Goal: Task Accomplishment & Management: Manage account settings

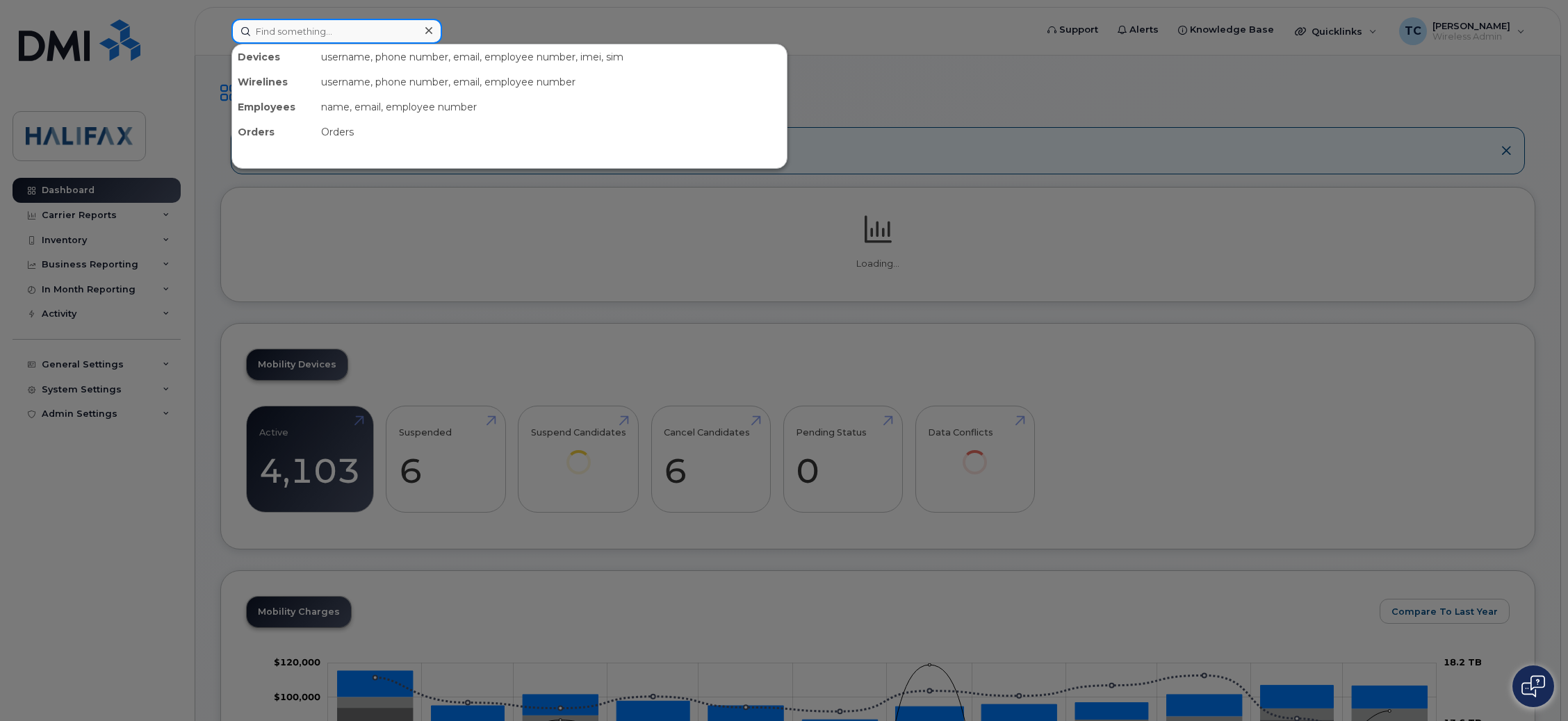
click at [371, 19] on input at bounding box center [336, 32] width 211 height 25
click at [371, 25] on input at bounding box center [336, 32] width 211 height 25
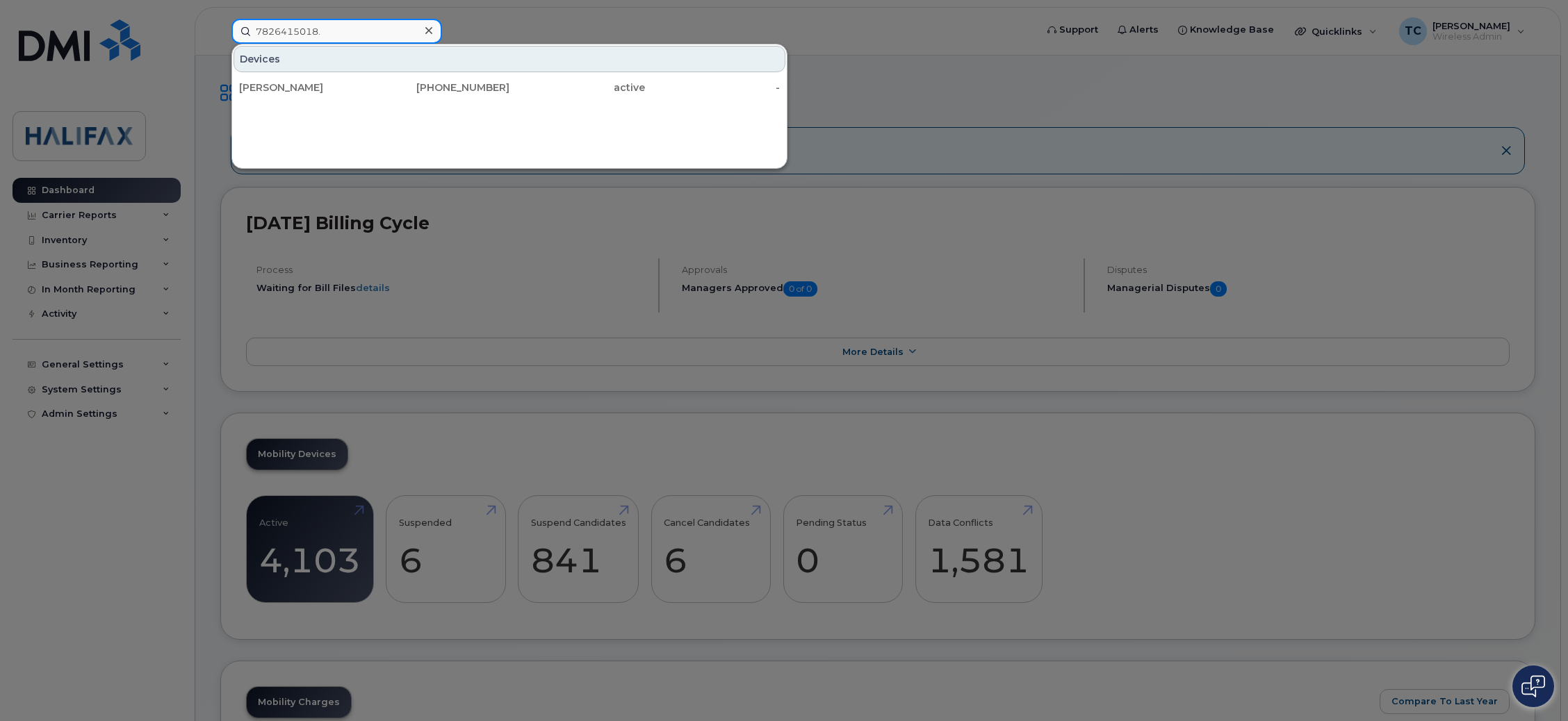
type input "7826415018"
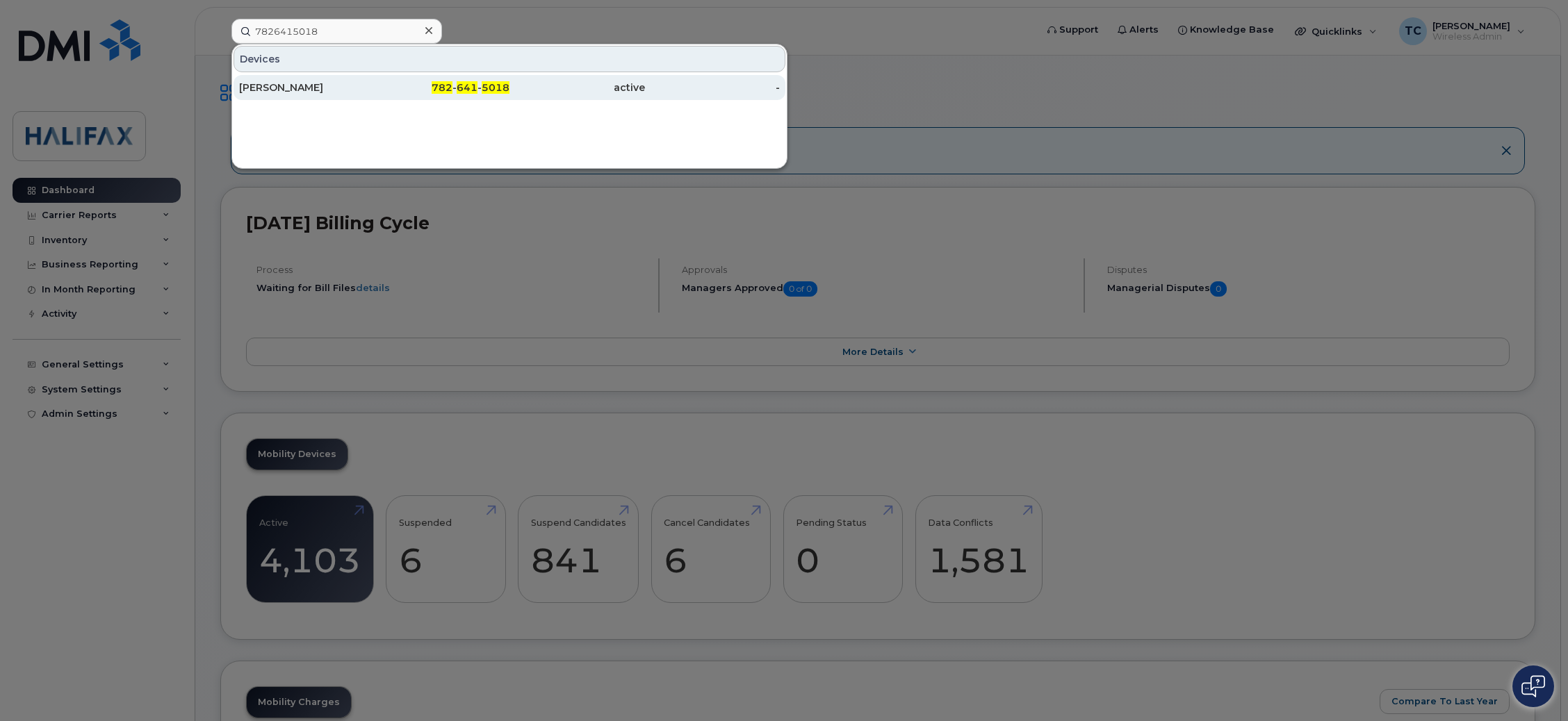
click at [259, 90] on div "Andrew Samaha" at bounding box center [307, 87] width 136 height 14
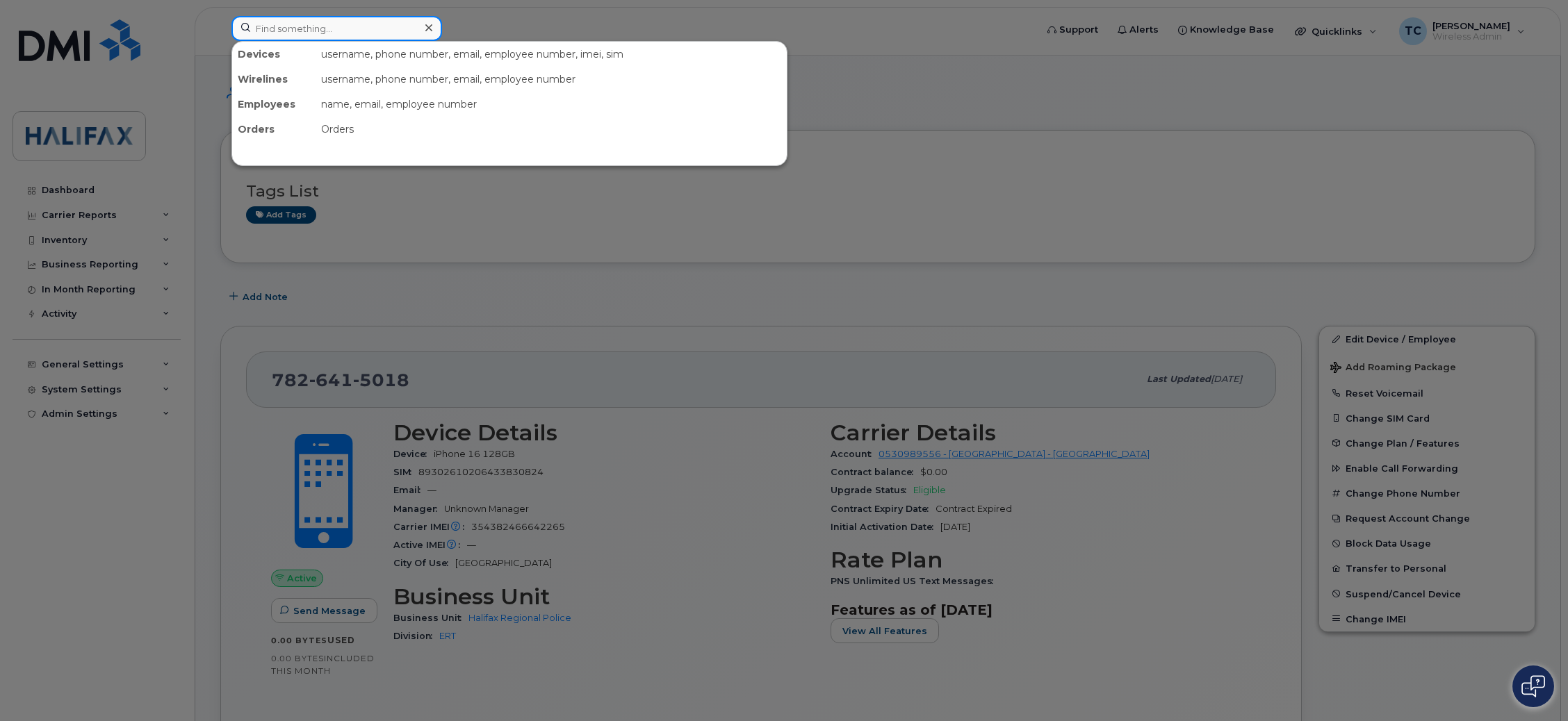
click at [286, 36] on input at bounding box center [336, 29] width 211 height 25
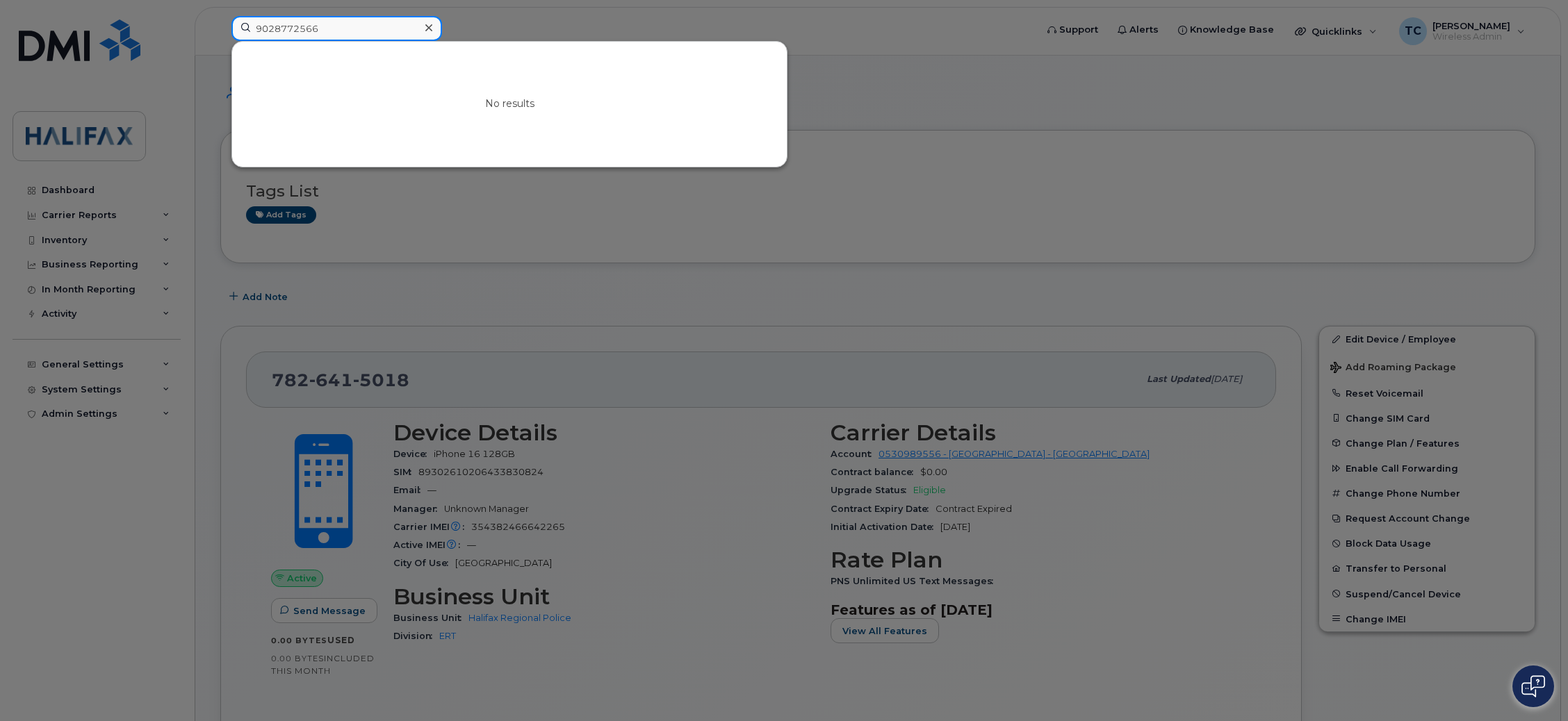
drag, startPoint x: 348, startPoint y: 30, endPoint x: 13, endPoint y: -33, distance: 340.9
type input "9028772566"
click at [1161, 157] on div at bounding box center [784, 360] width 1568 height 721
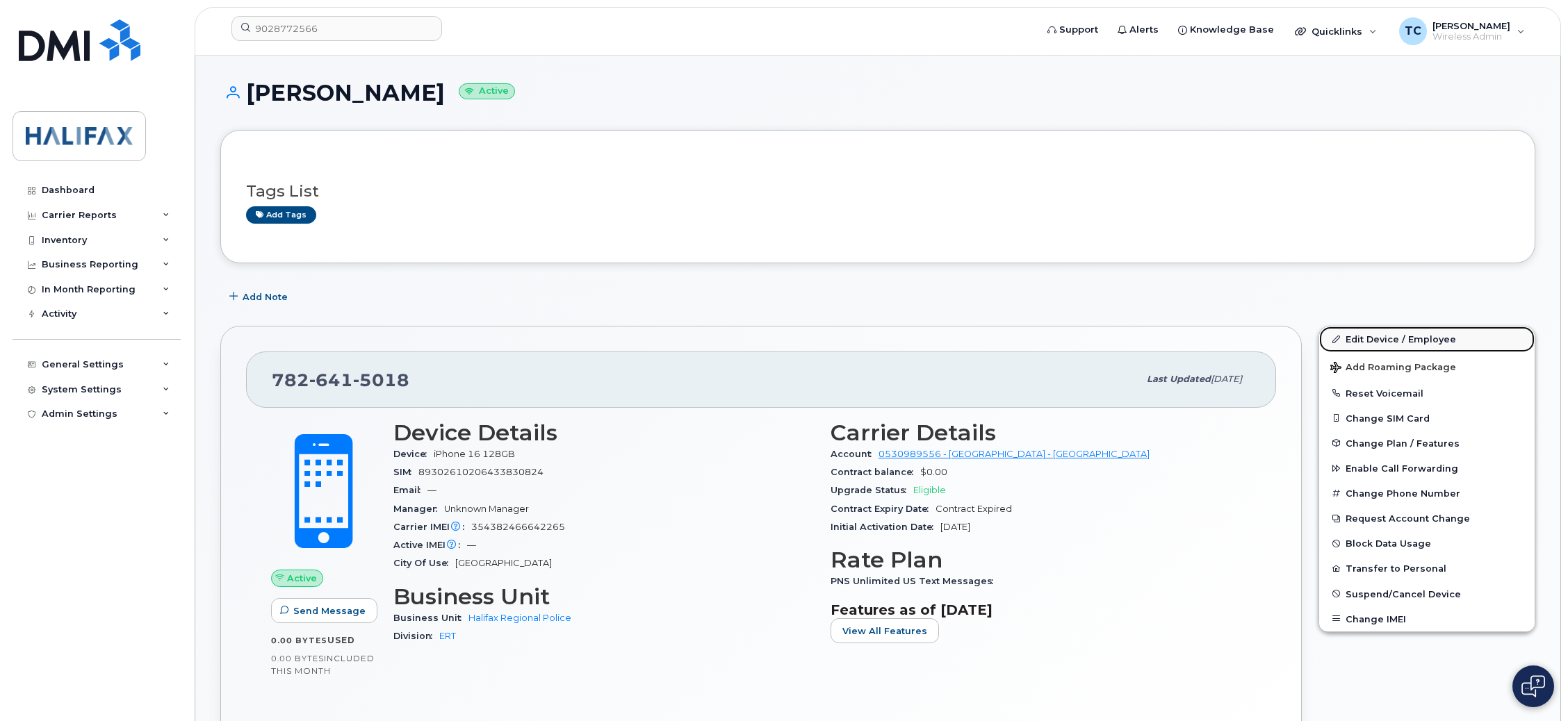
click at [1418, 344] on link "Edit Device / Employee" at bounding box center [1426, 339] width 215 height 25
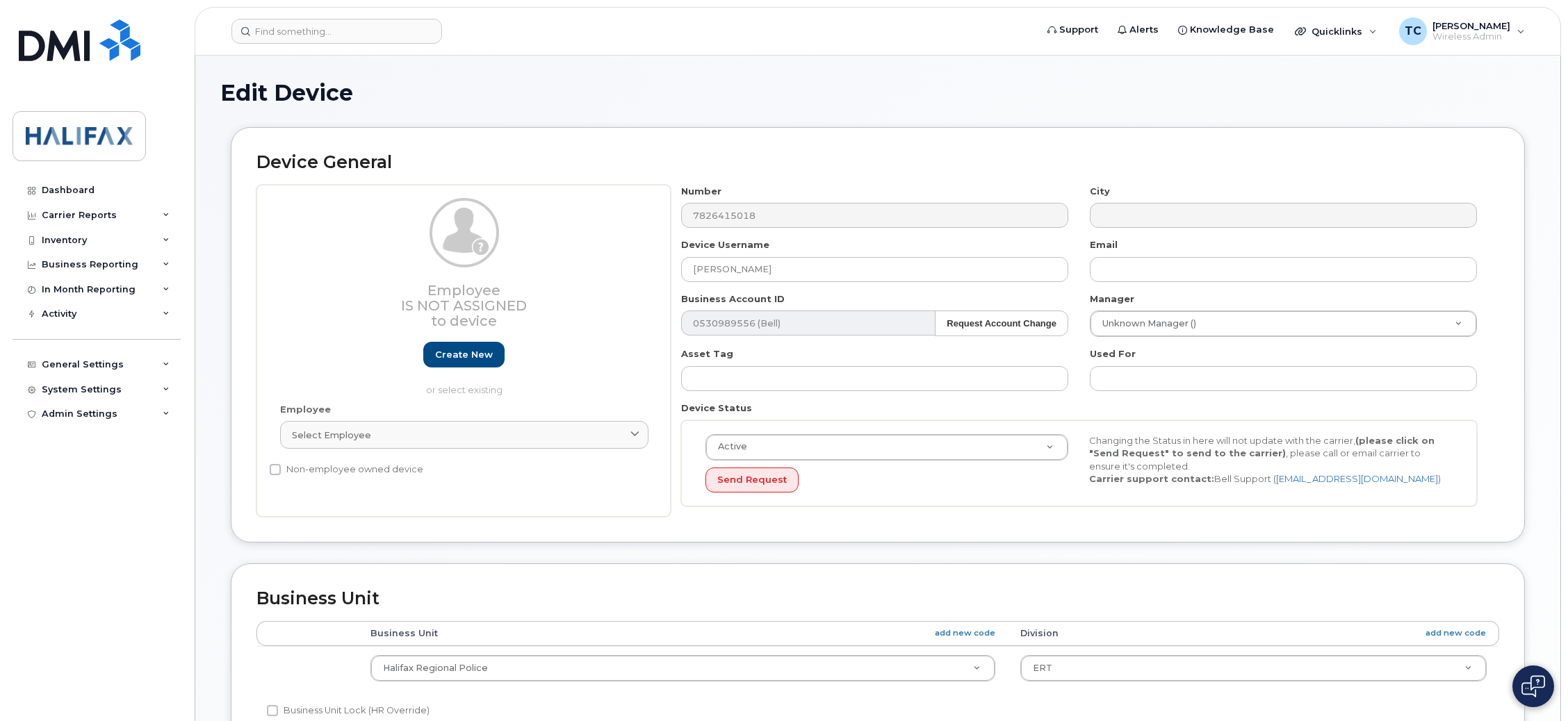
select select "29637095"
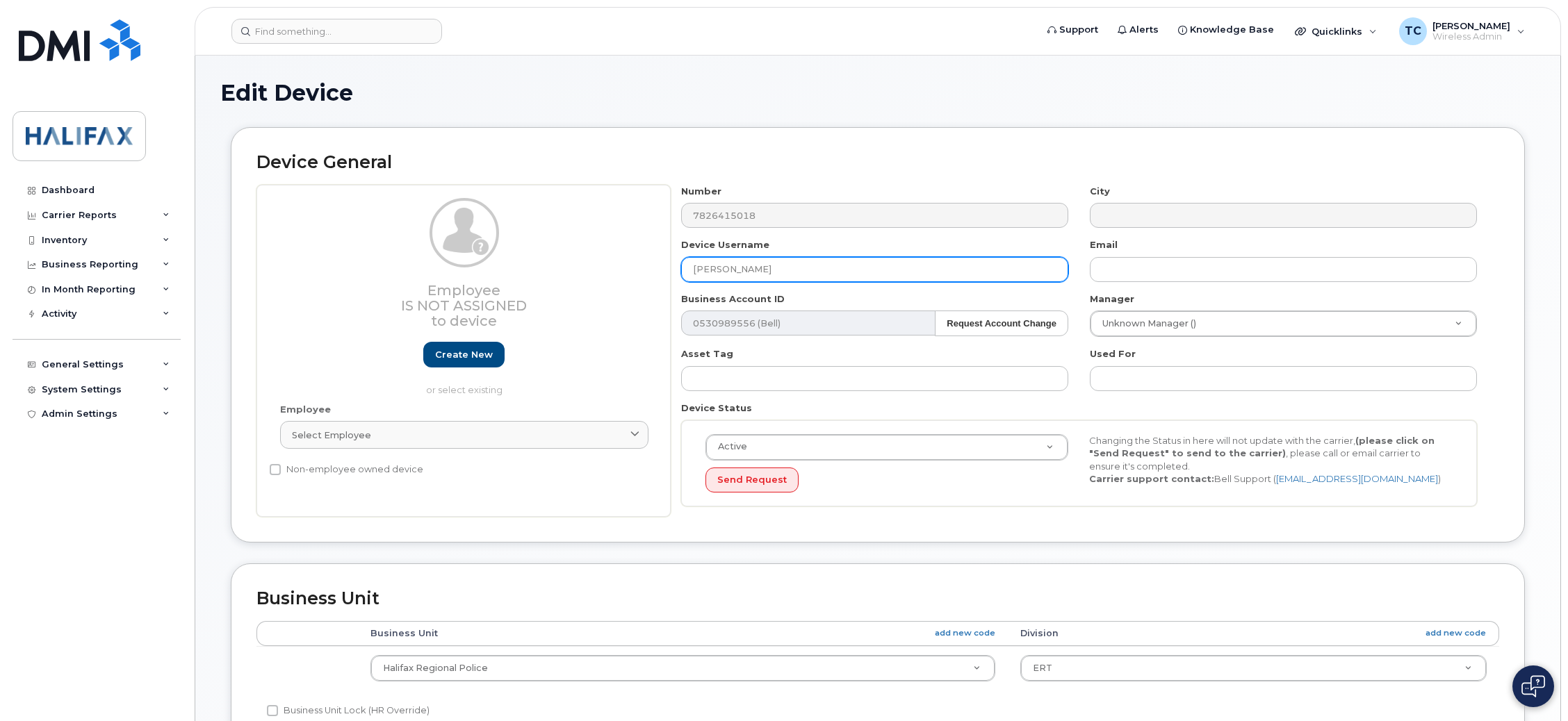
click at [797, 273] on input "[PERSON_NAME]" at bounding box center [874, 269] width 387 height 25
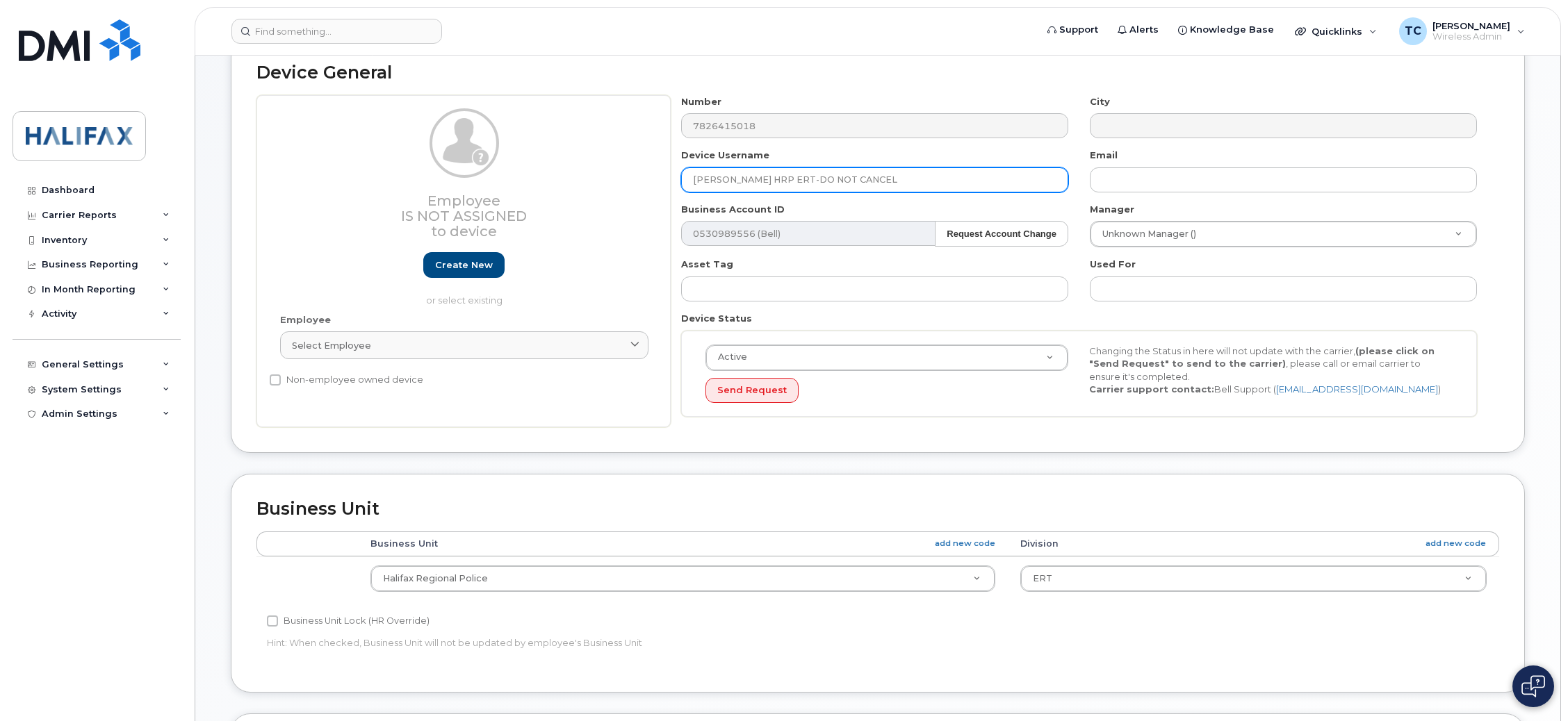
scroll to position [504, 0]
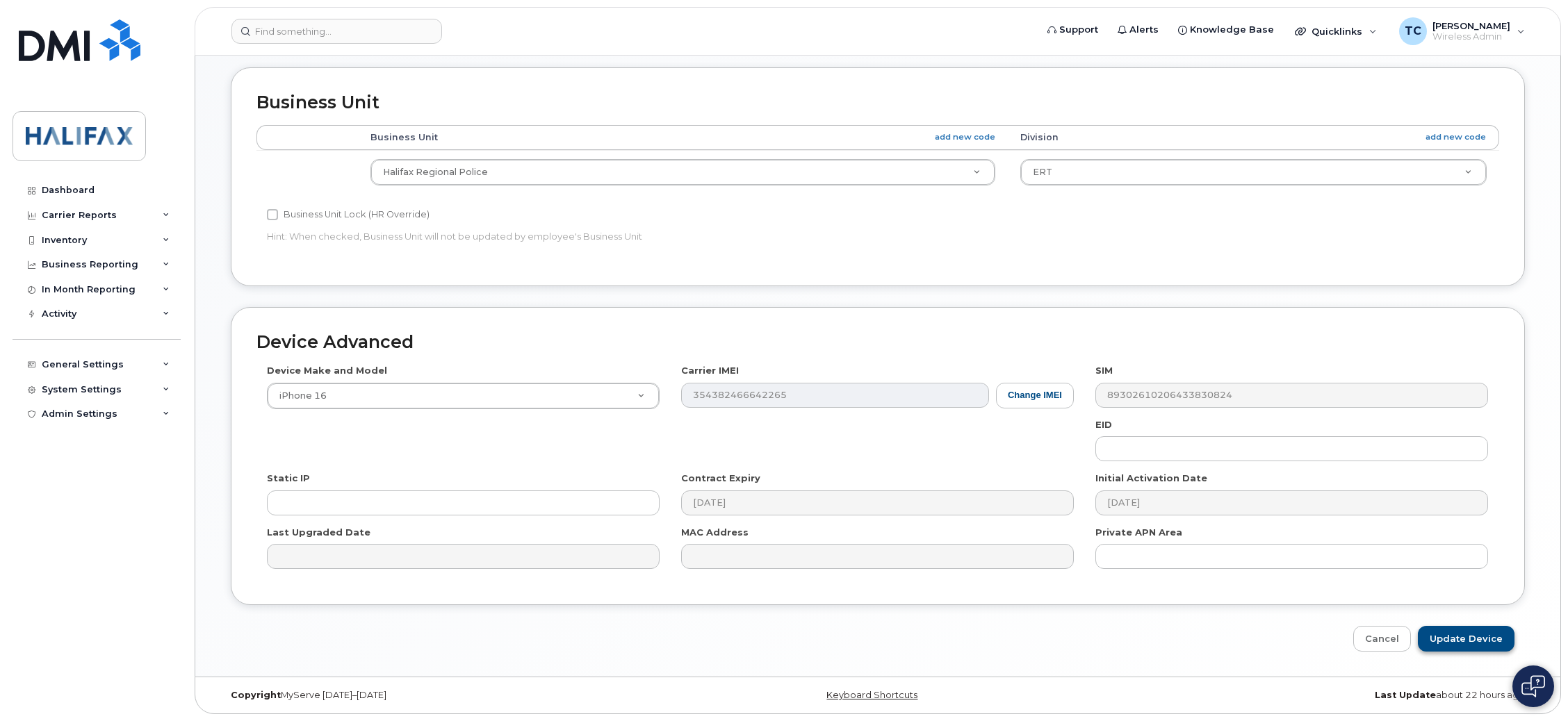
type input "Andrew Samaha HRP ERT-DO NOT CANCEL"
click at [1442, 634] on input "Update Device" at bounding box center [1467, 639] width 97 height 26
type input "Saving..."
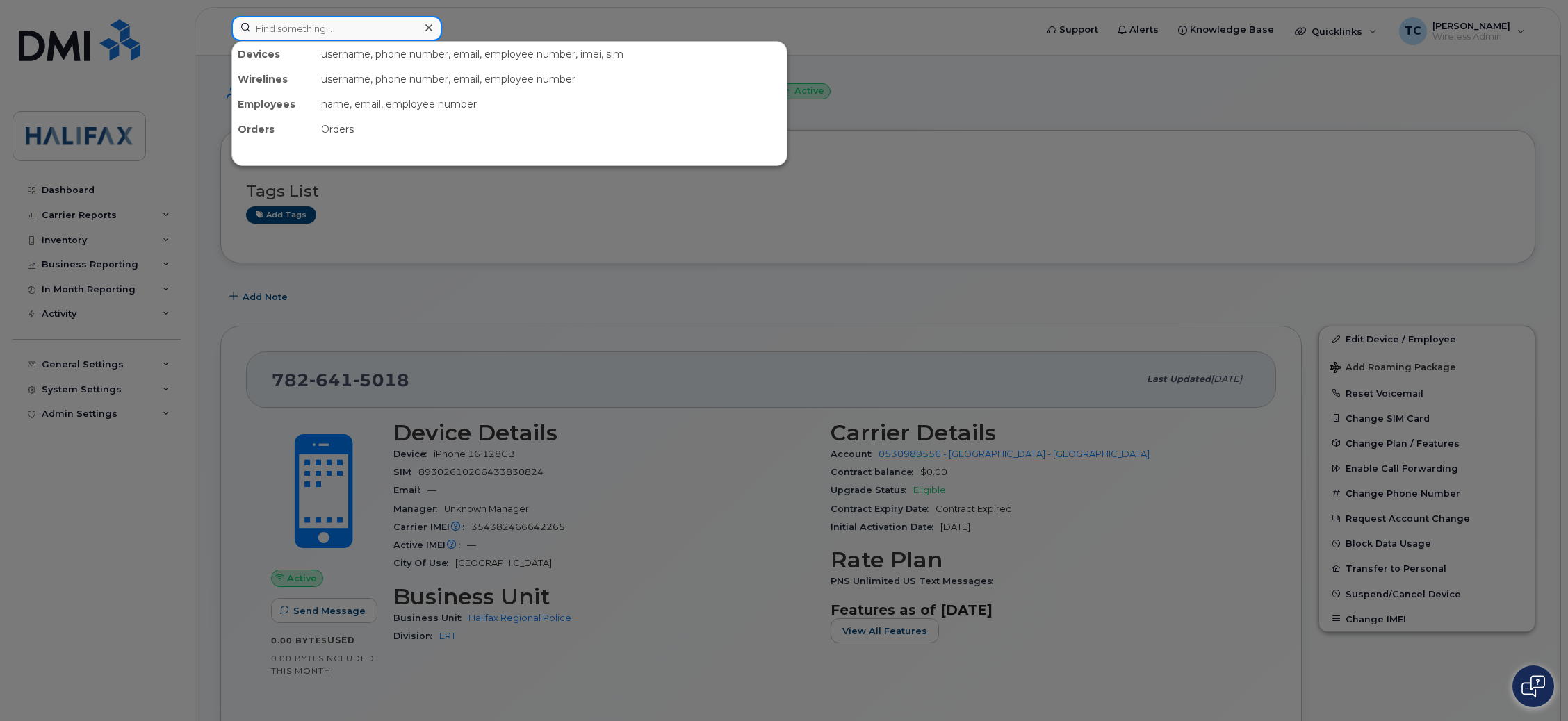
click at [368, 35] on input at bounding box center [336, 29] width 211 height 25
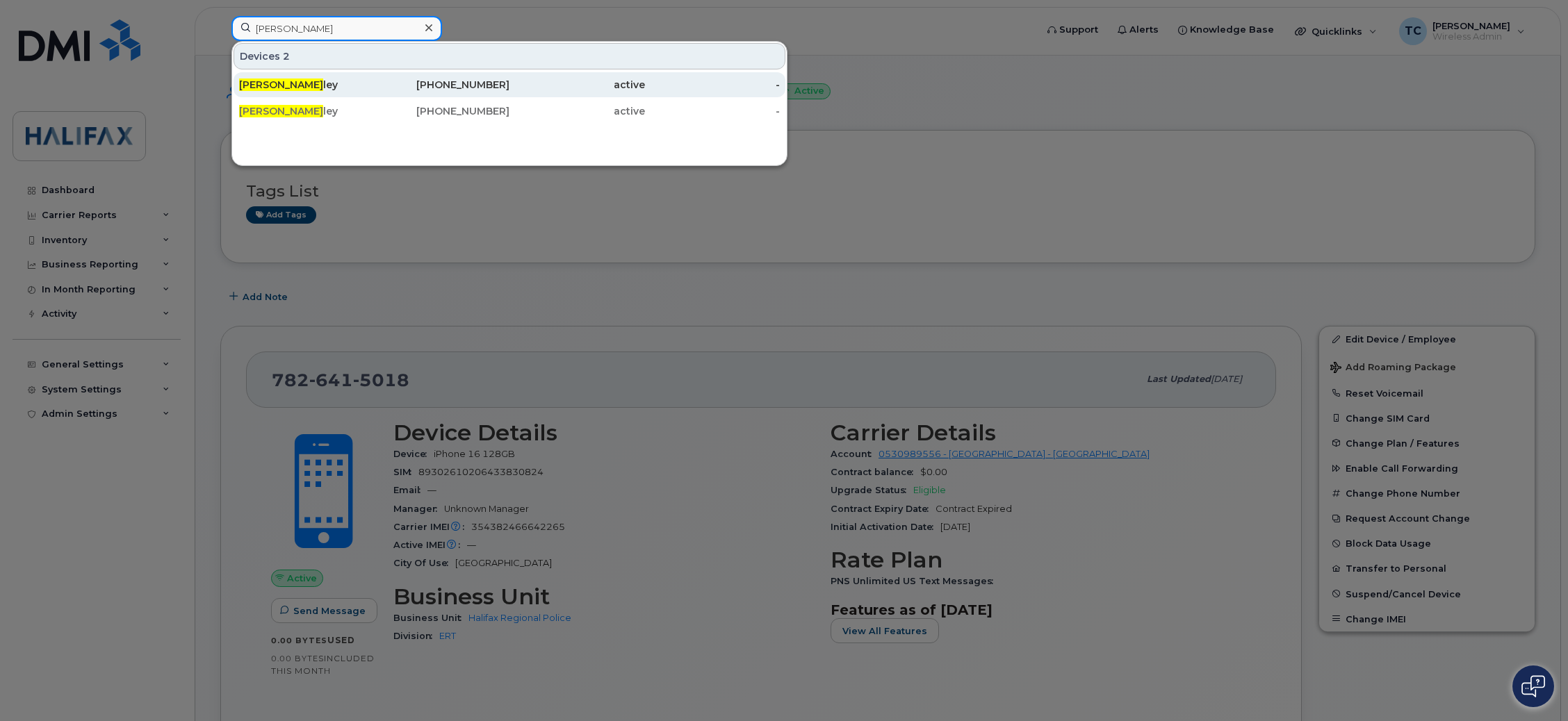
type input "matthew ting"
click at [303, 90] on span "Matthew Ting" at bounding box center [281, 84] width 84 height 12
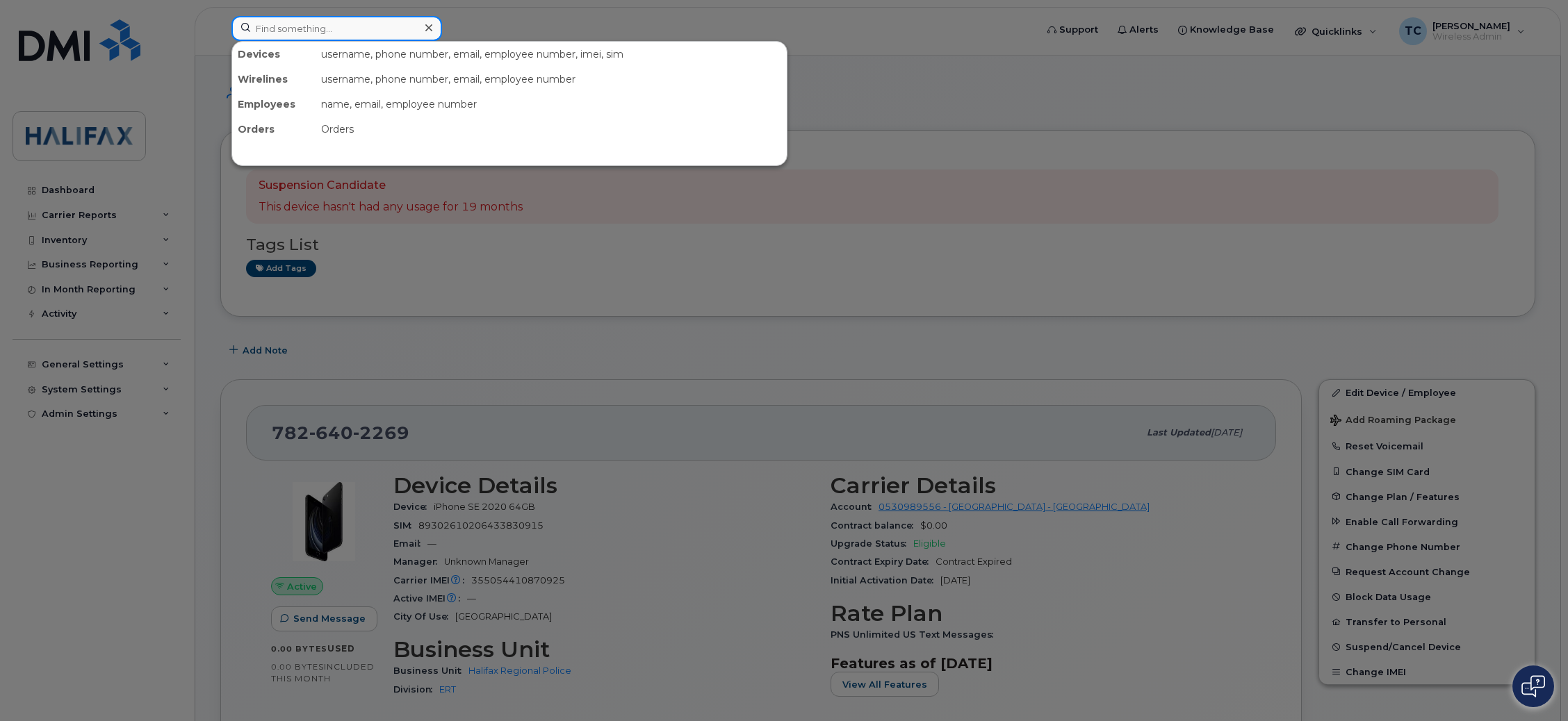
click at [321, 25] on input at bounding box center [336, 29] width 211 height 25
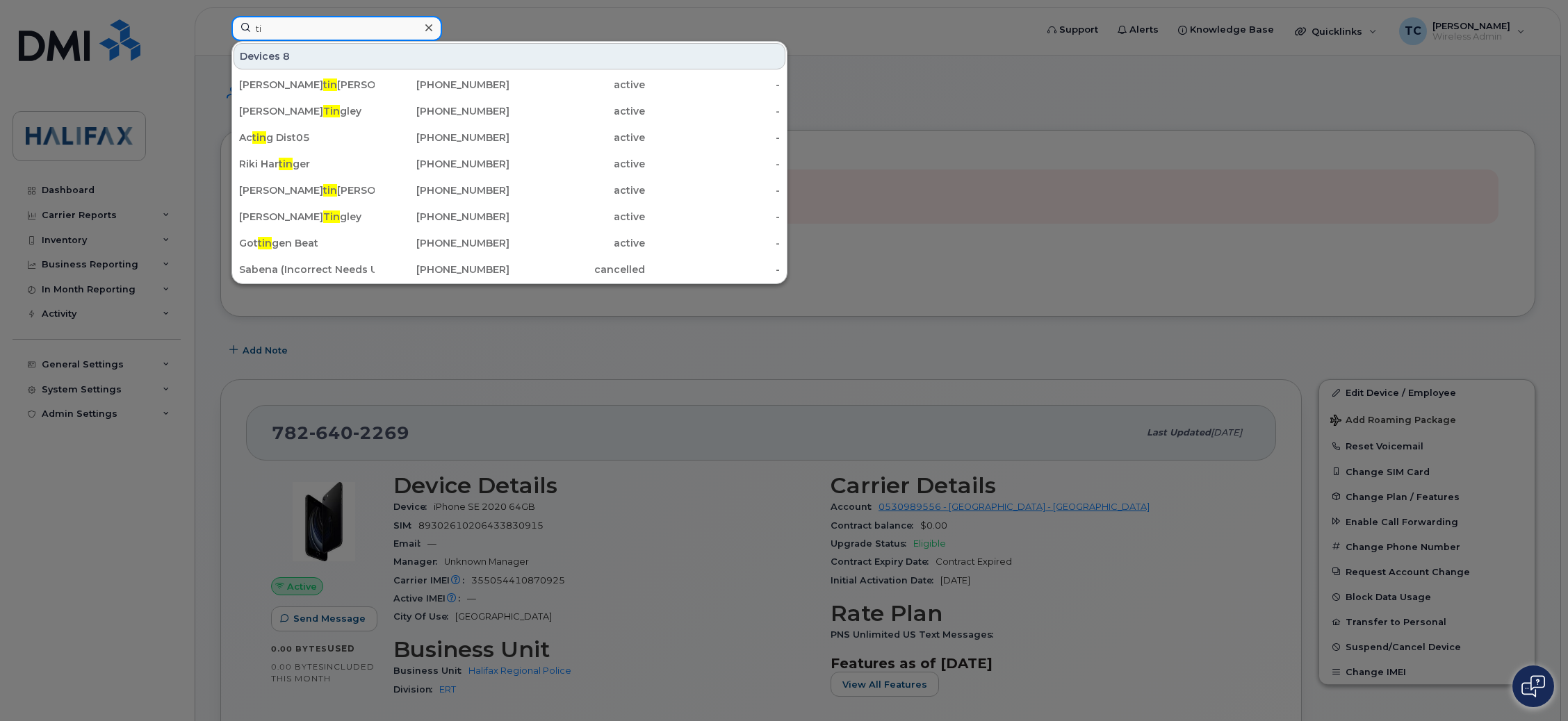
type input "t"
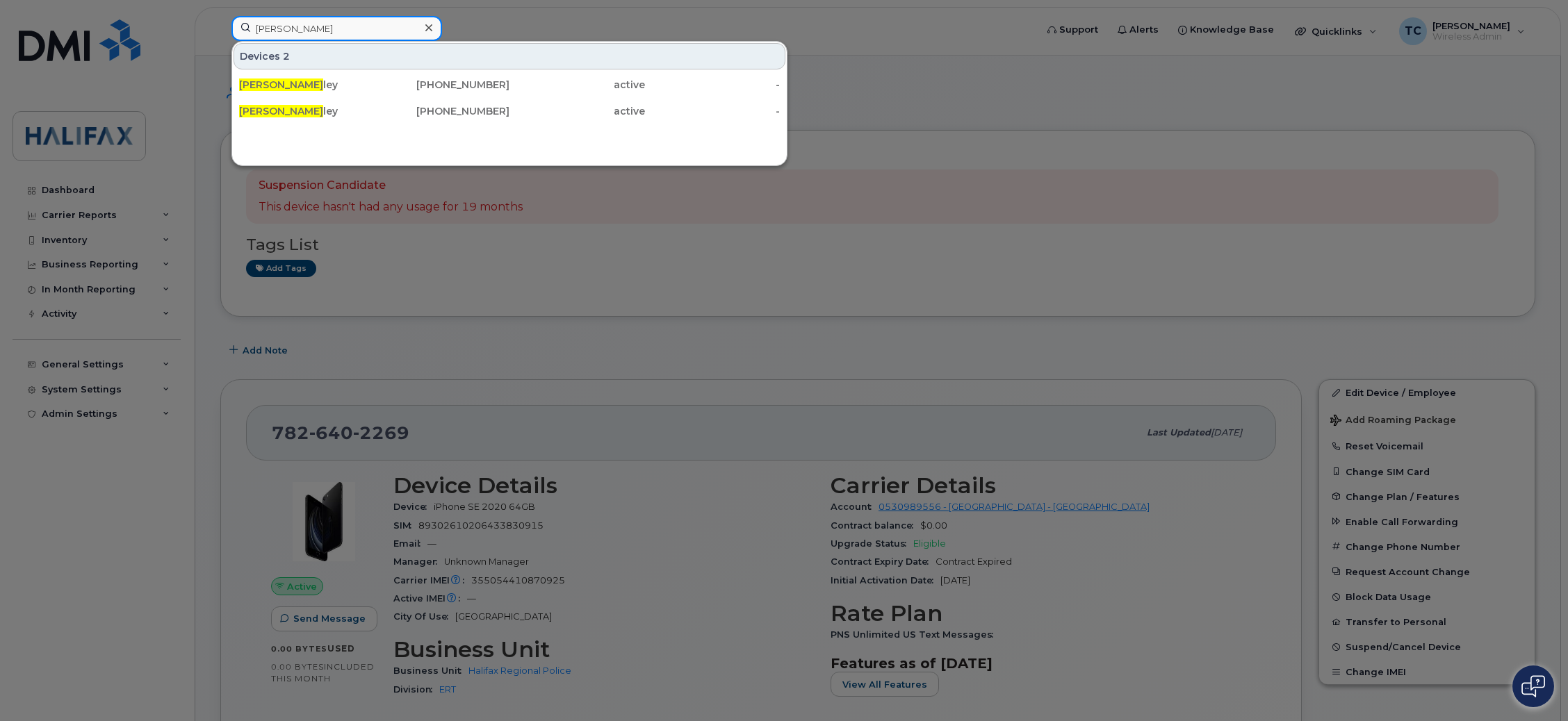
type input "matthew ting"
click at [912, 280] on div at bounding box center [784, 360] width 1568 height 721
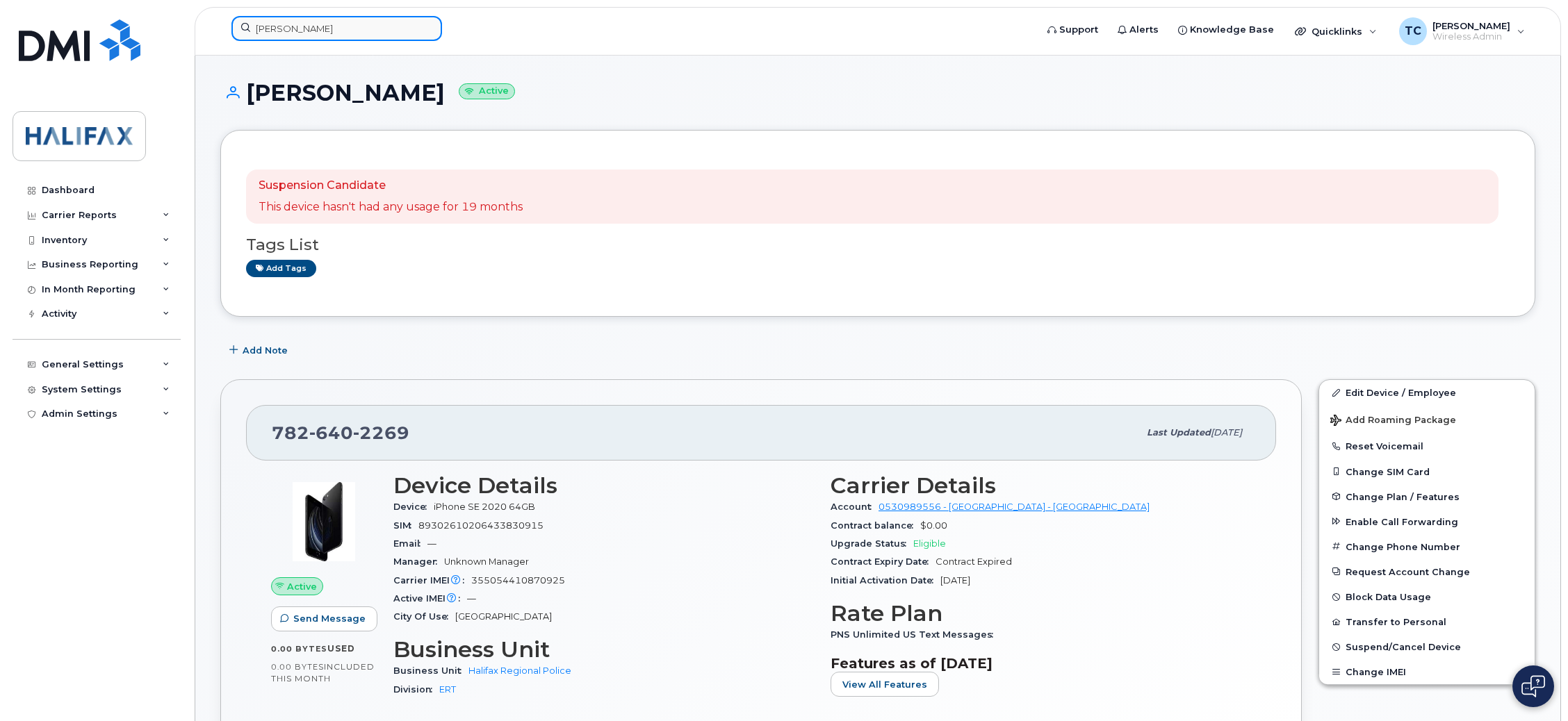
click at [294, 25] on input "matthew ting" at bounding box center [336, 29] width 211 height 25
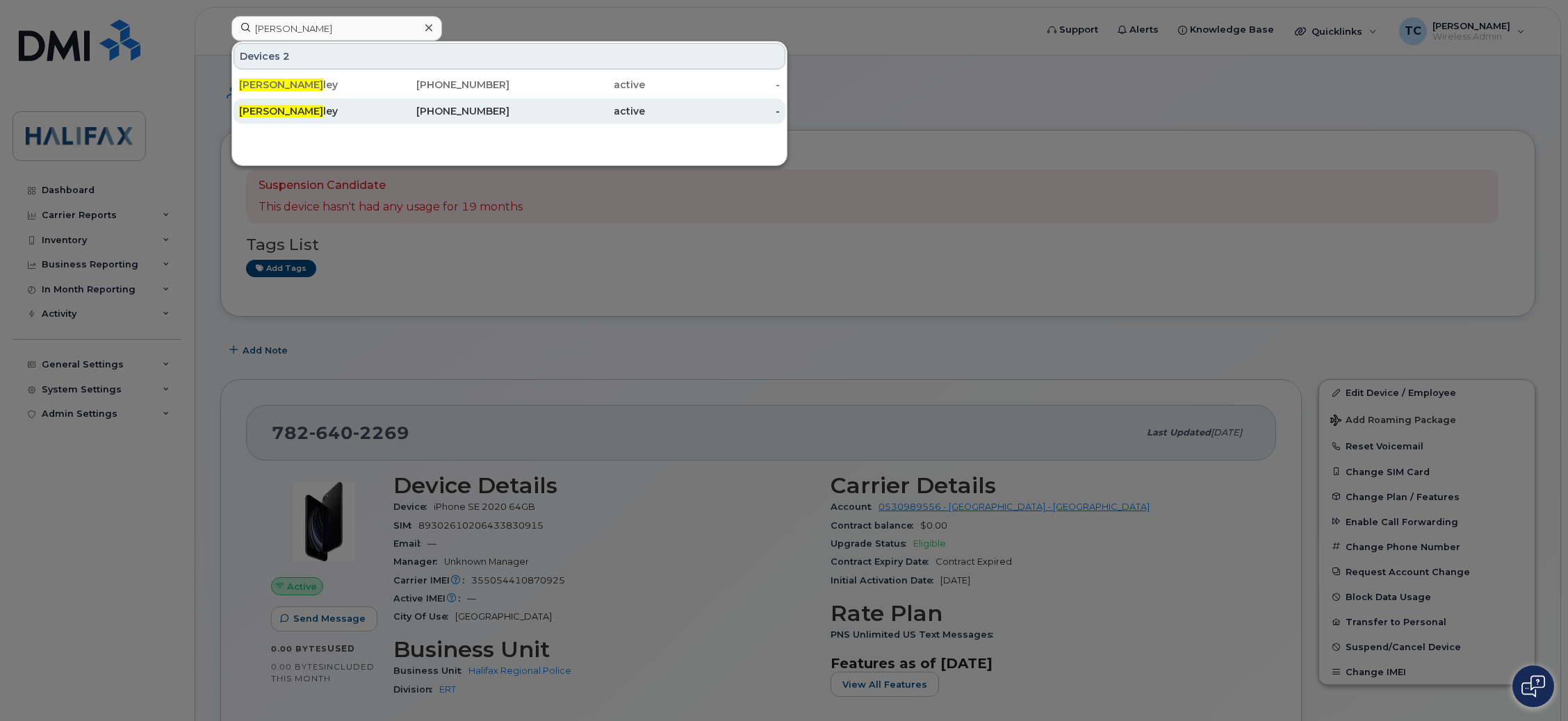
click at [286, 112] on span "Matthew Ting" at bounding box center [281, 111] width 84 height 12
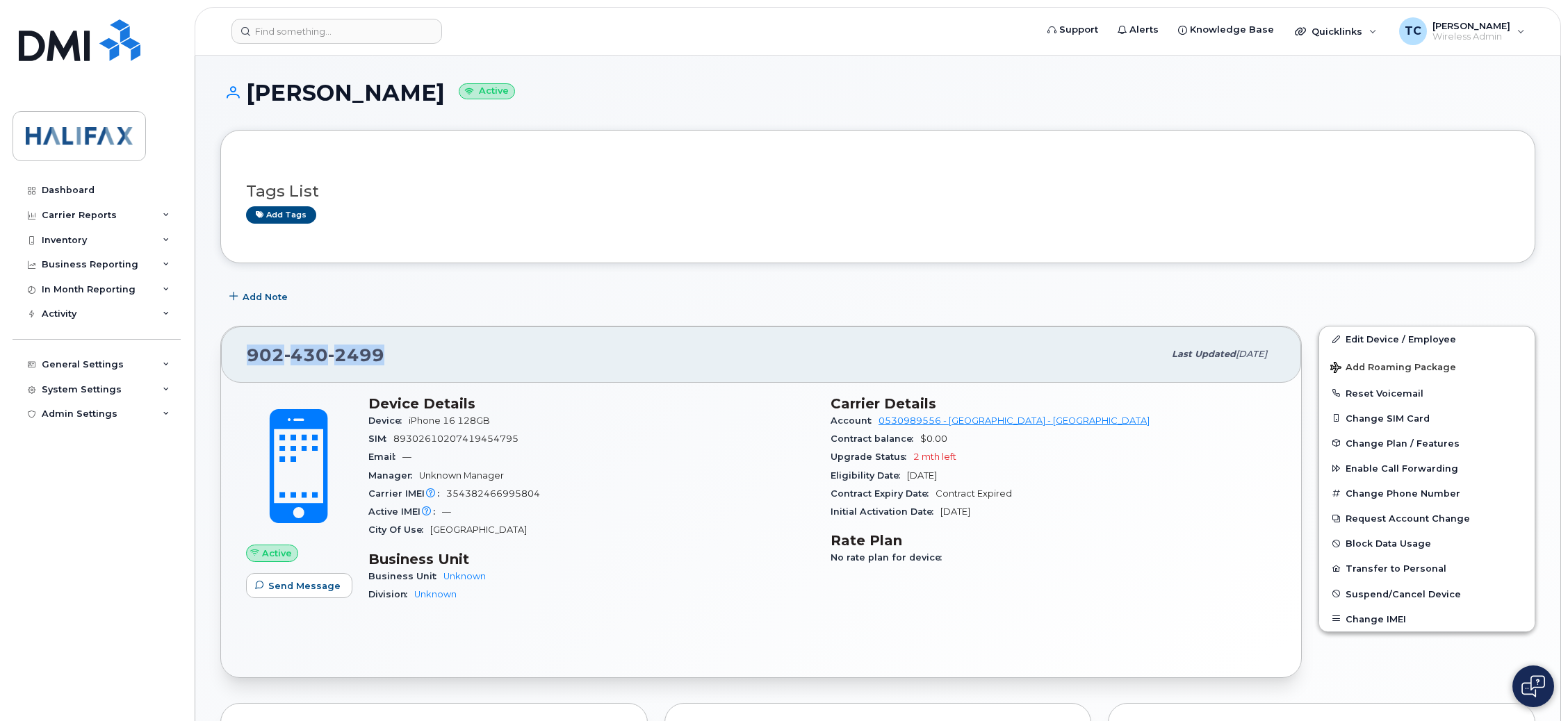
drag, startPoint x: 413, startPoint y: 351, endPoint x: 234, endPoint y: 356, distance: 179.1
click at [234, 356] on div "[PHONE_NUMBER] Last updated [DATE]" at bounding box center [761, 355] width 1080 height 56
copy span "[PHONE_NUMBER]"
click at [1384, 341] on link "Edit Device / Employee" at bounding box center [1426, 339] width 215 height 25
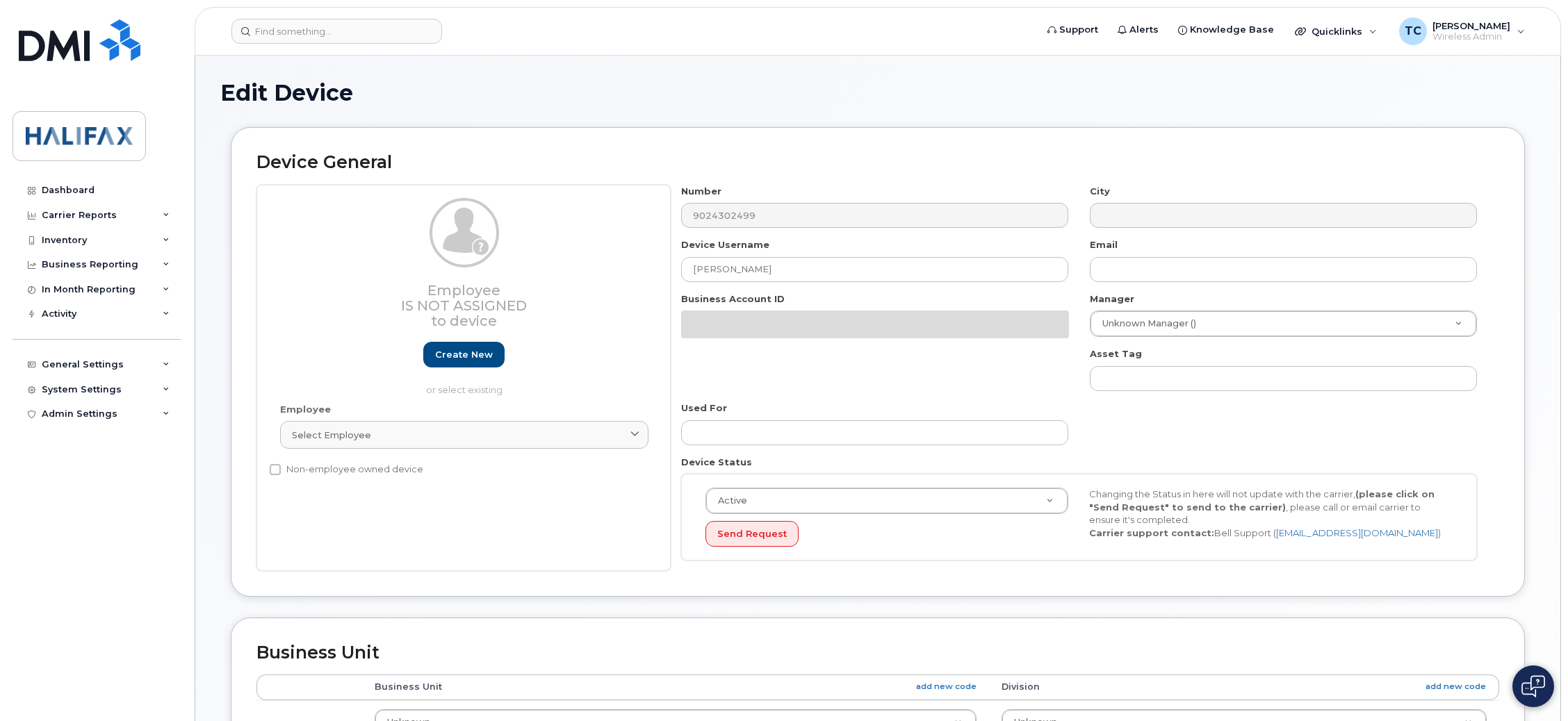
select select "29637074"
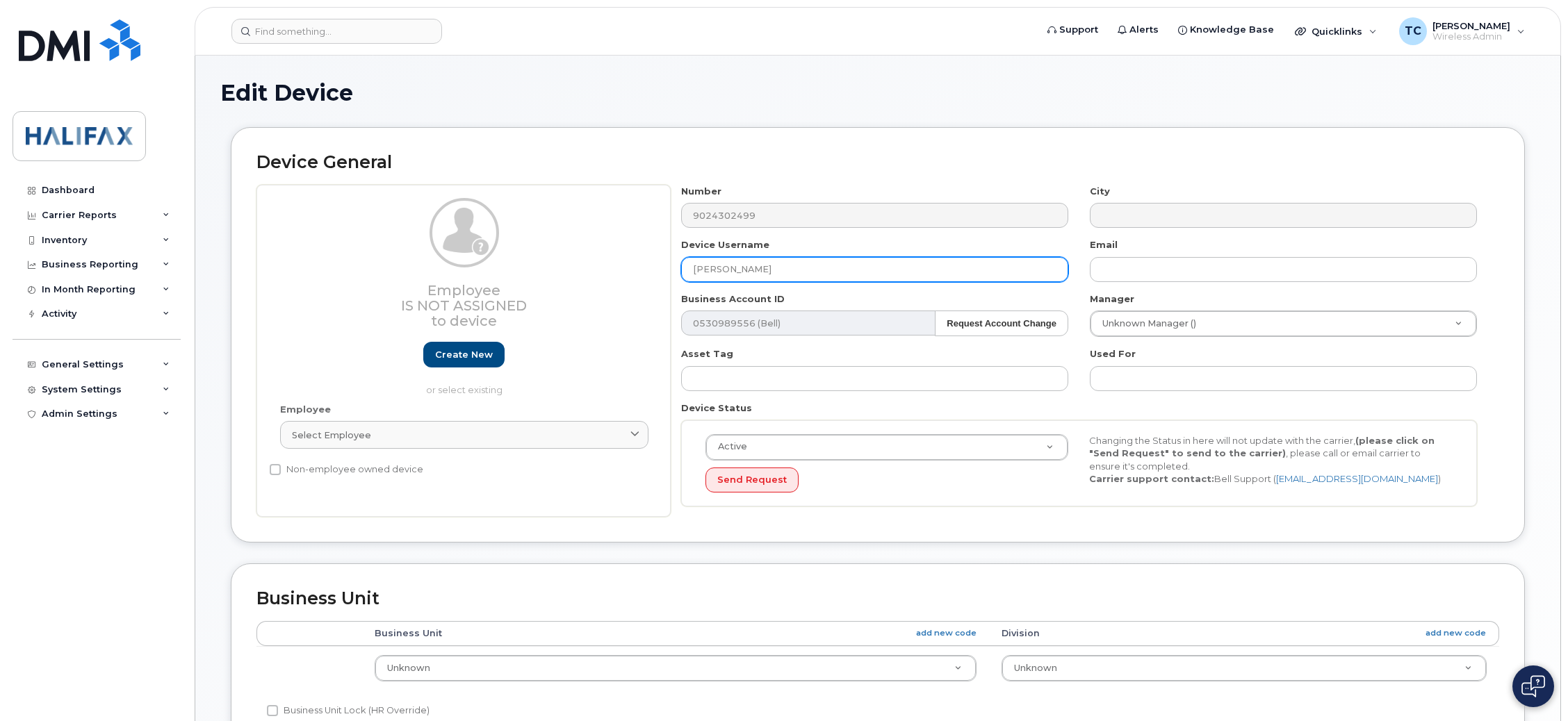
click at [790, 264] on input "Matthew Tingley" at bounding box center [874, 269] width 387 height 25
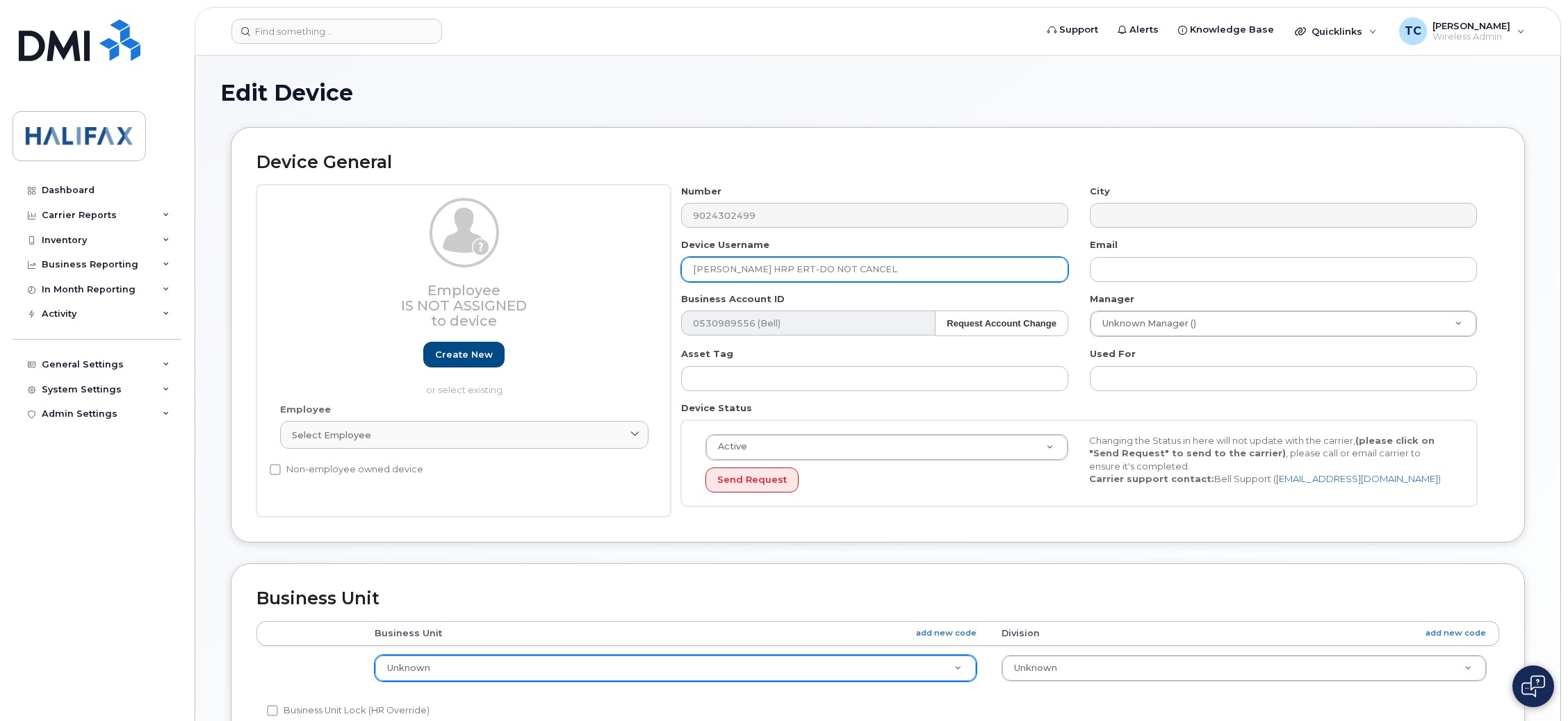
type input "Matthew Tingley HRP ERT-DO NOT CANCEL"
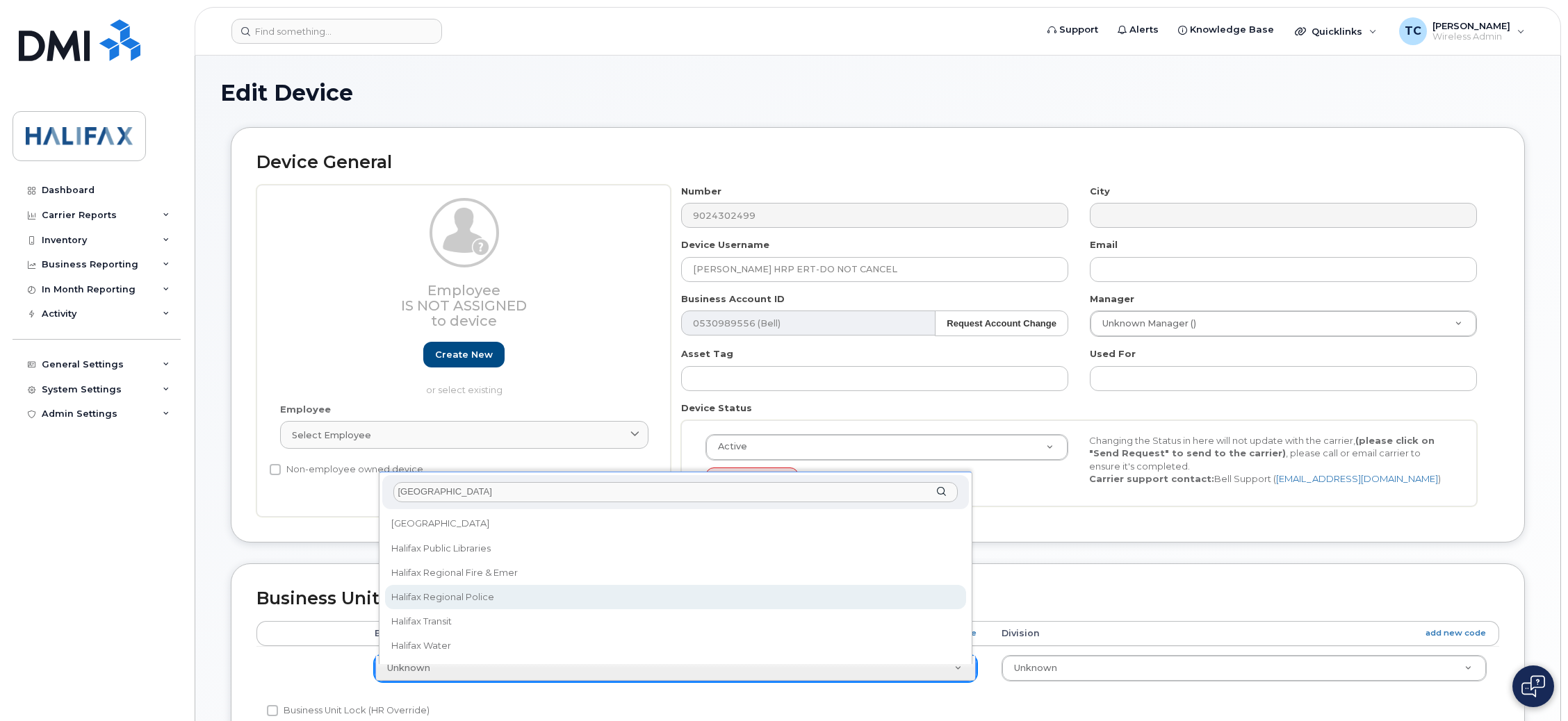
type input "halifax"
select select "29637095"
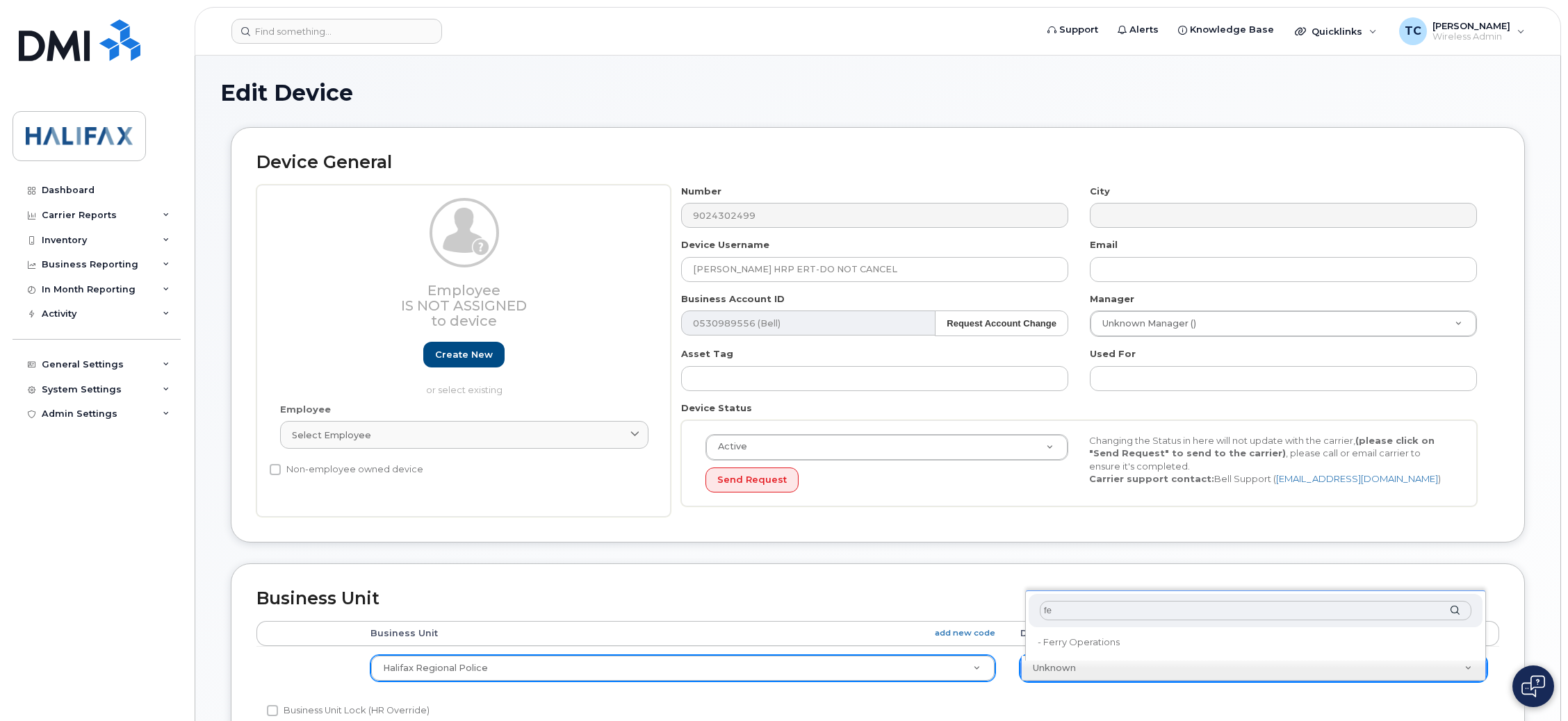
type input "f"
type input "ERT"
type input "29637266"
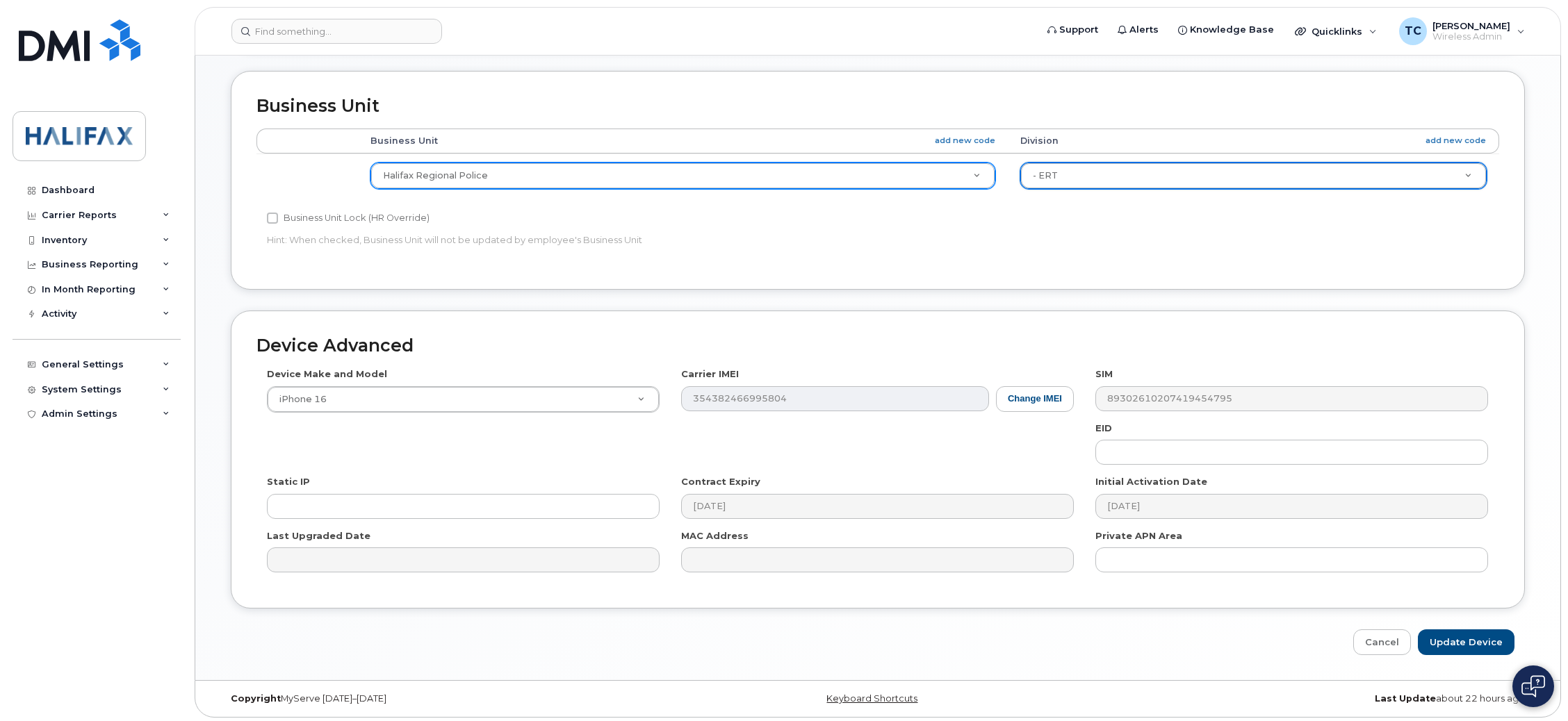
scroll to position [504, 0]
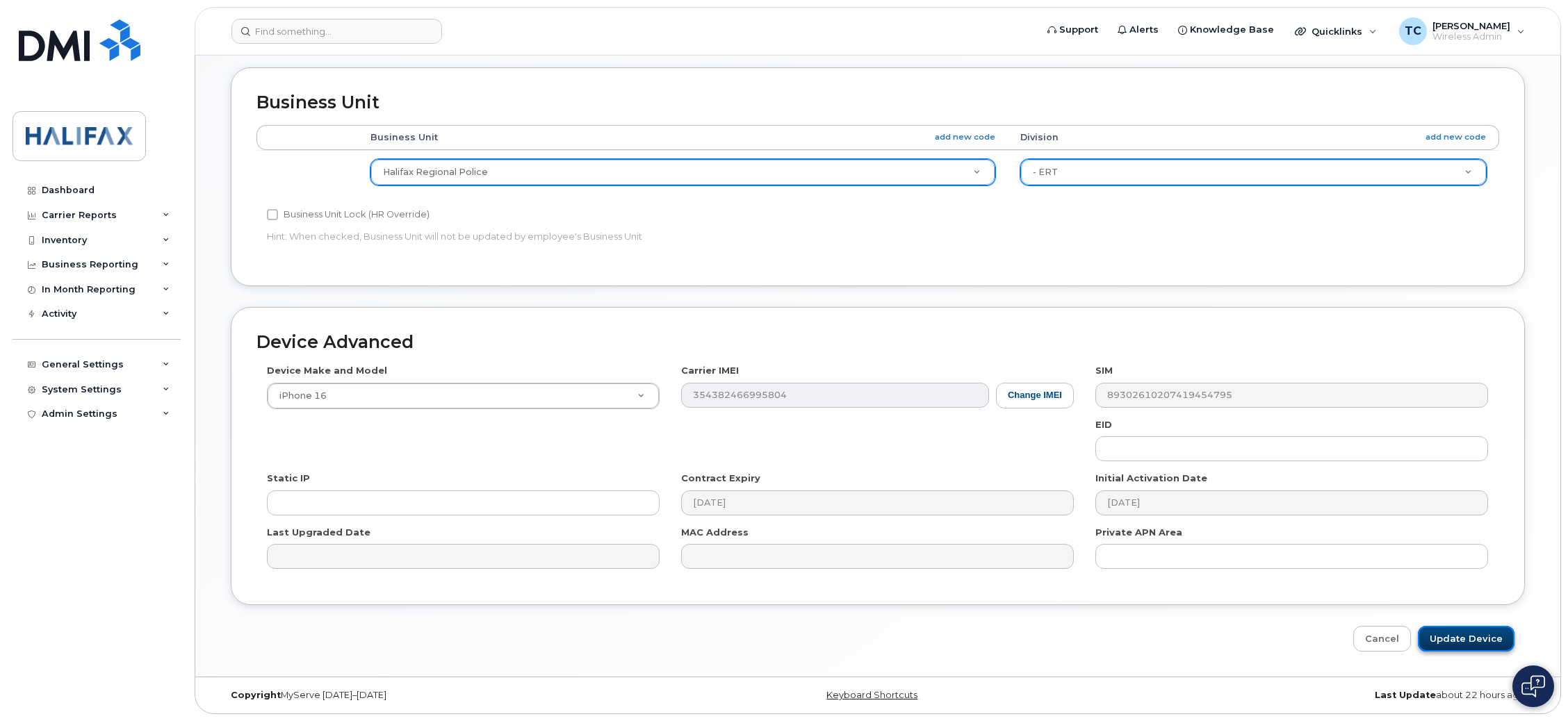
click at [1456, 639] on input "Update Device" at bounding box center [1467, 639] width 97 height 26
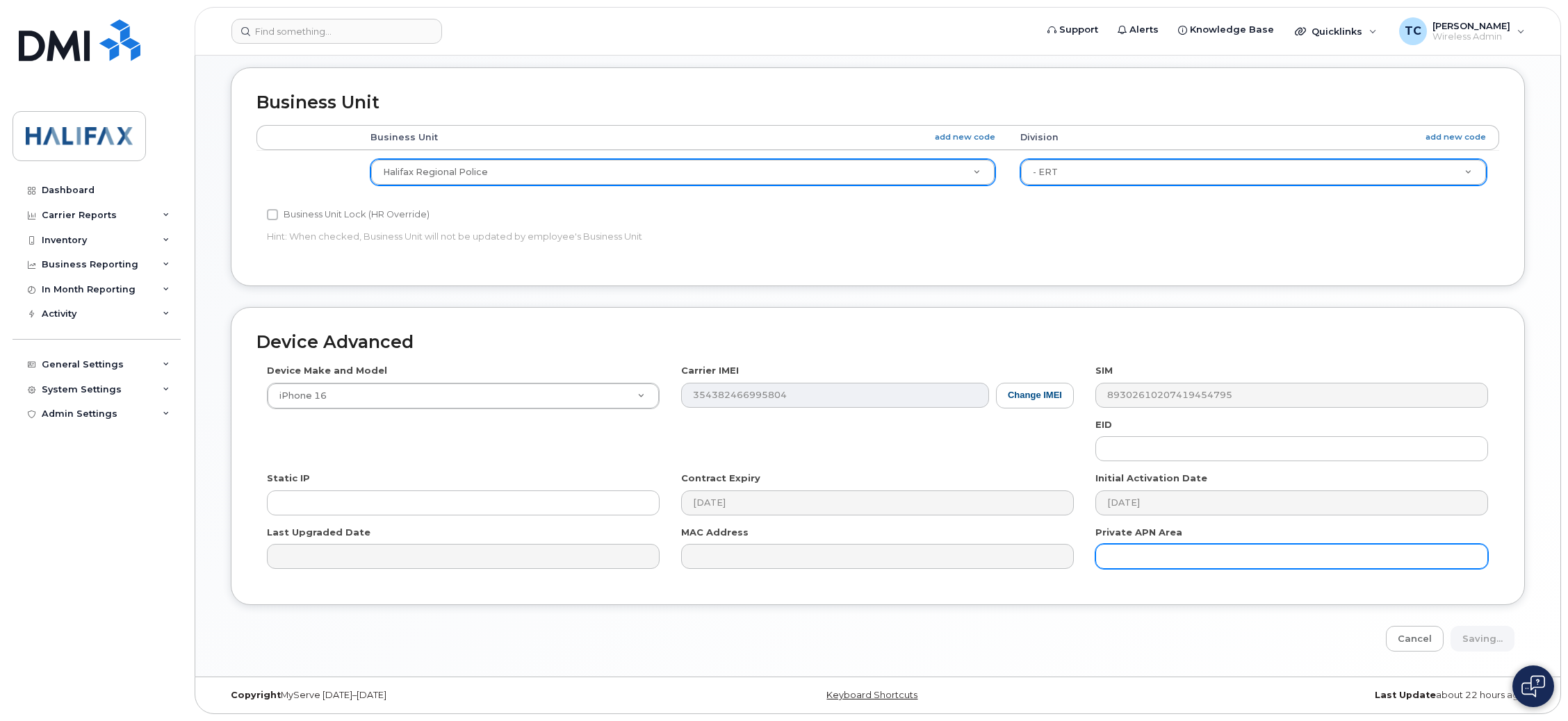
type input "Saving..."
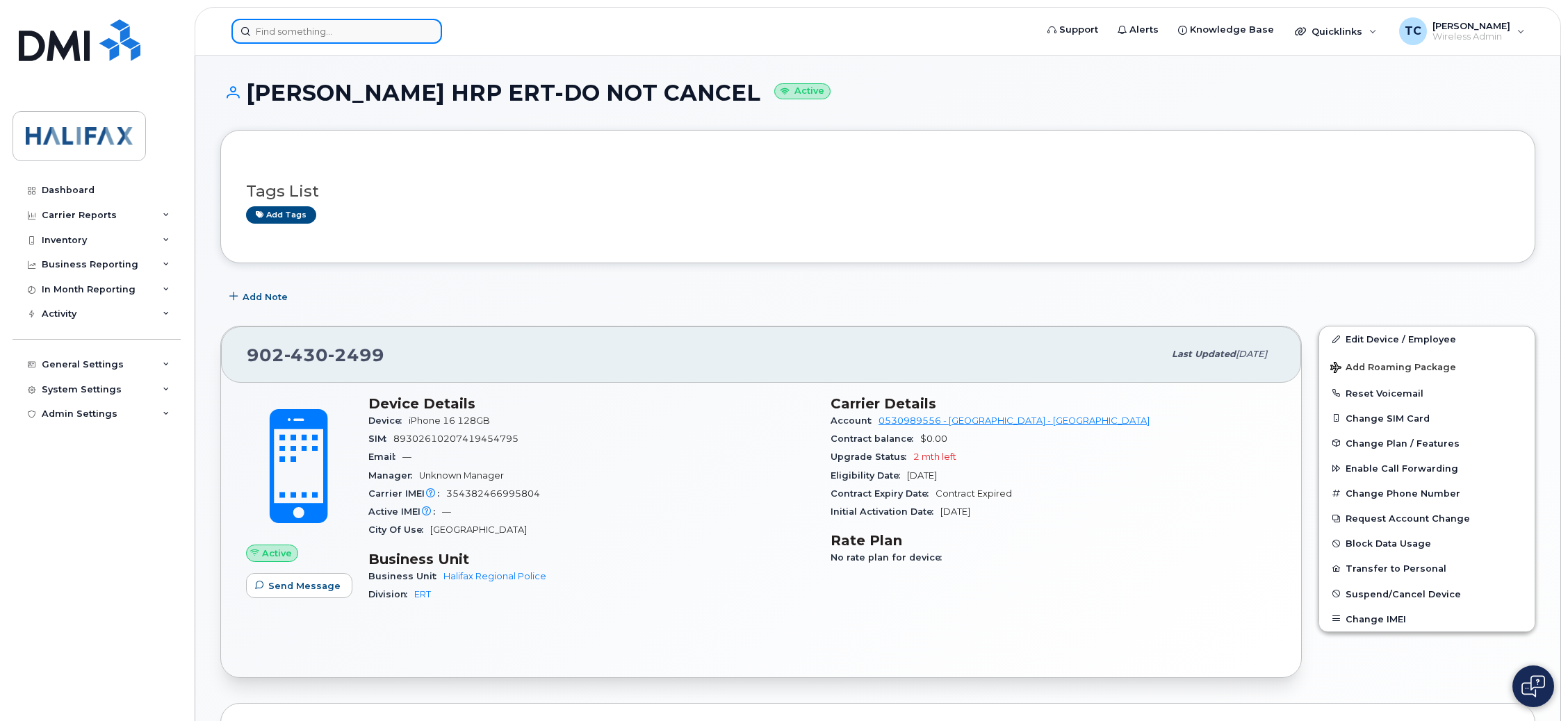
click at [393, 40] on input at bounding box center [336, 32] width 211 height 25
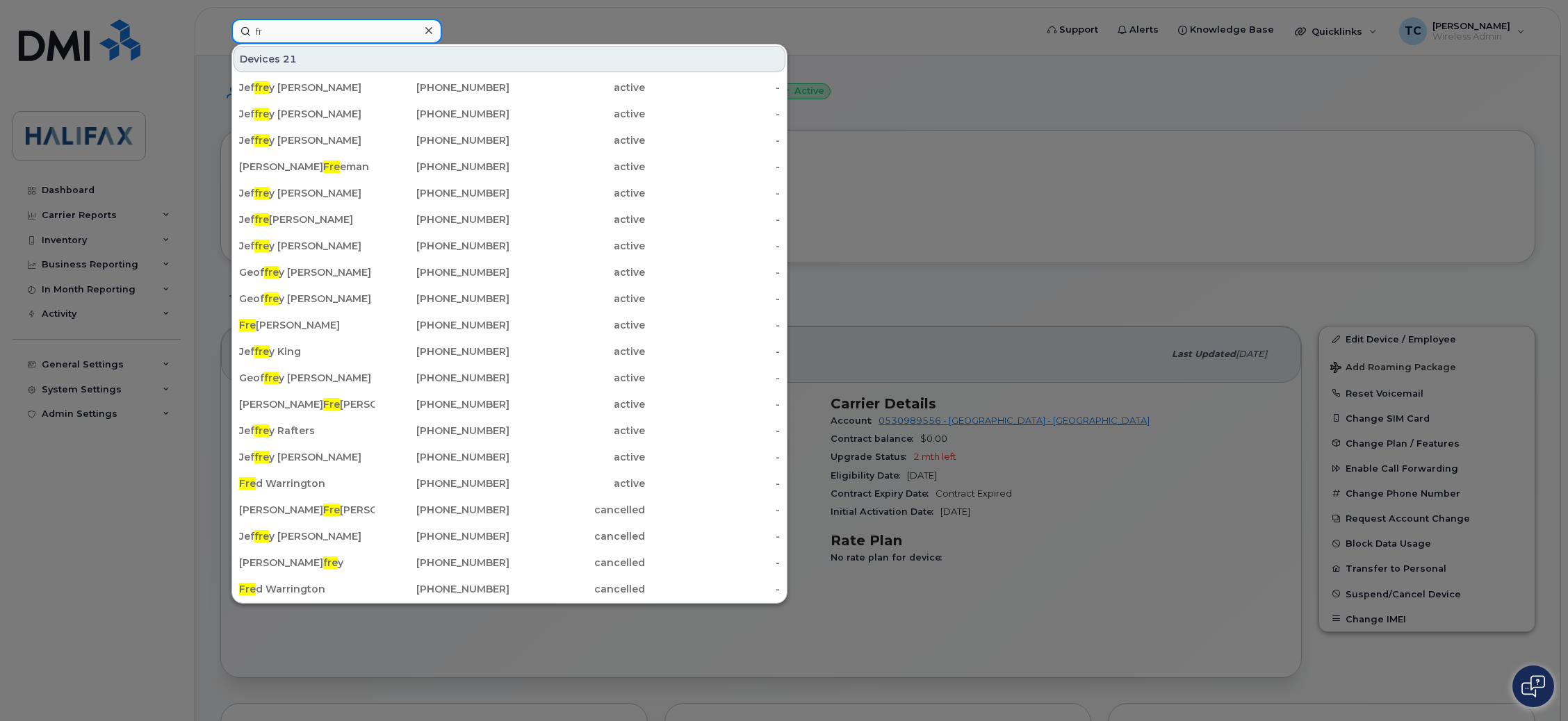
type input "f"
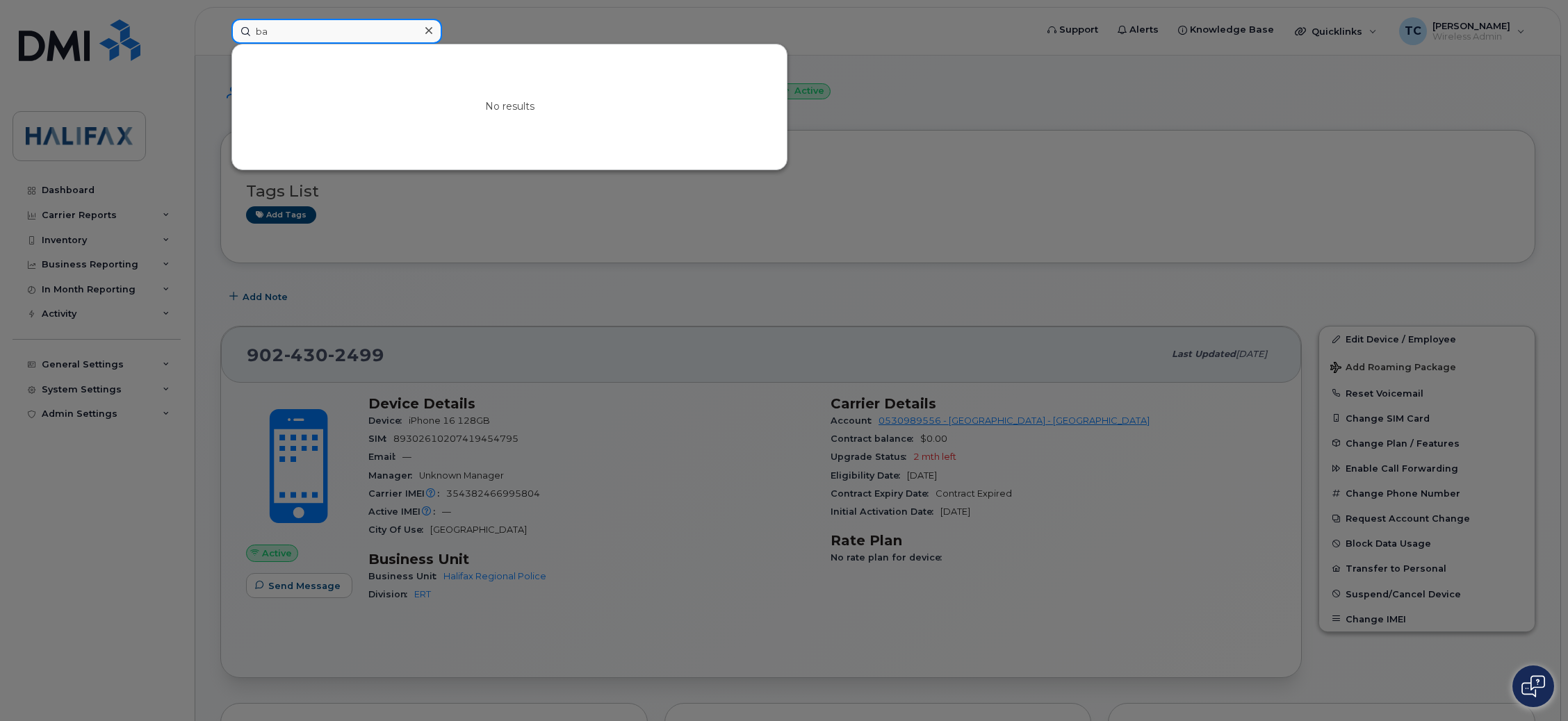
type input "b"
click at [951, 215] on div at bounding box center [784, 360] width 1568 height 721
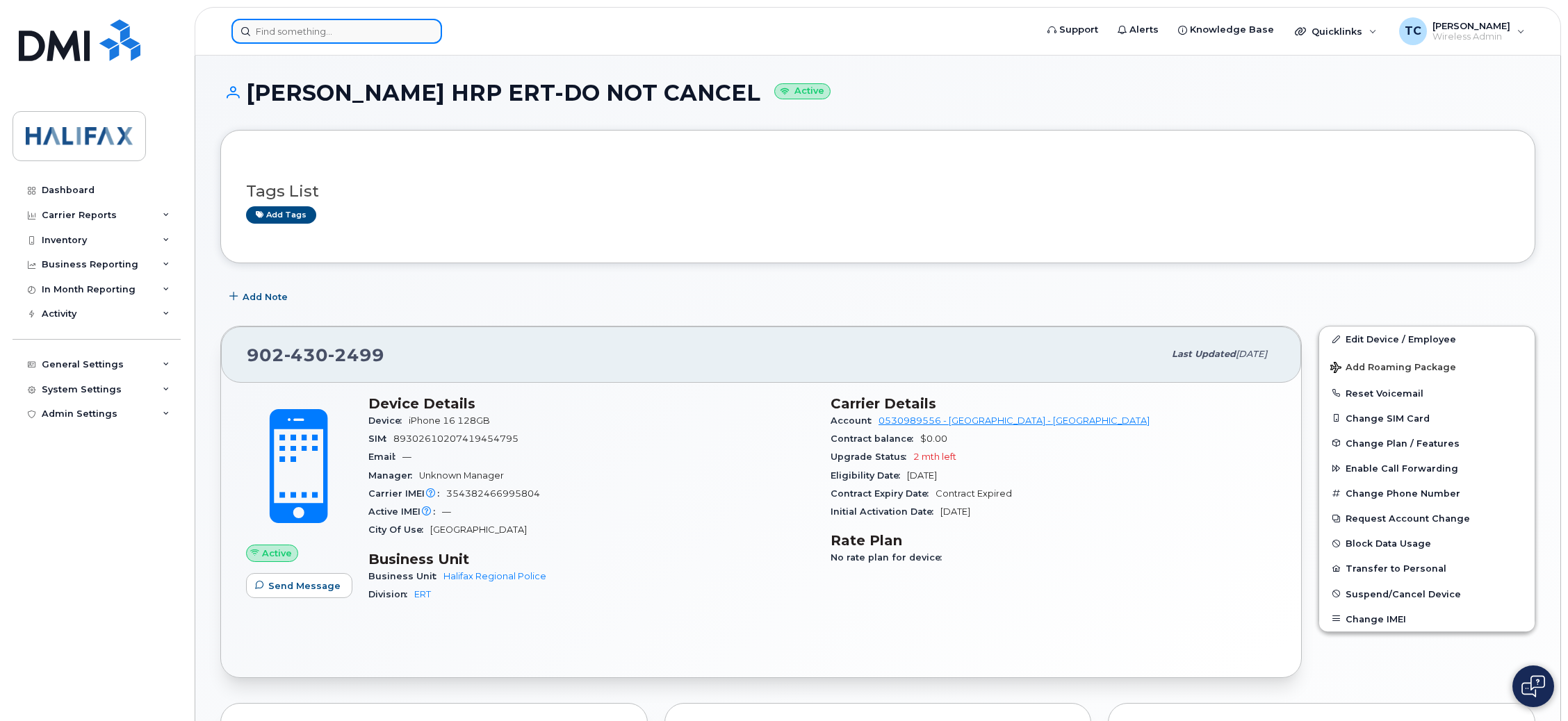
click at [346, 32] on input at bounding box center [336, 32] width 211 height 25
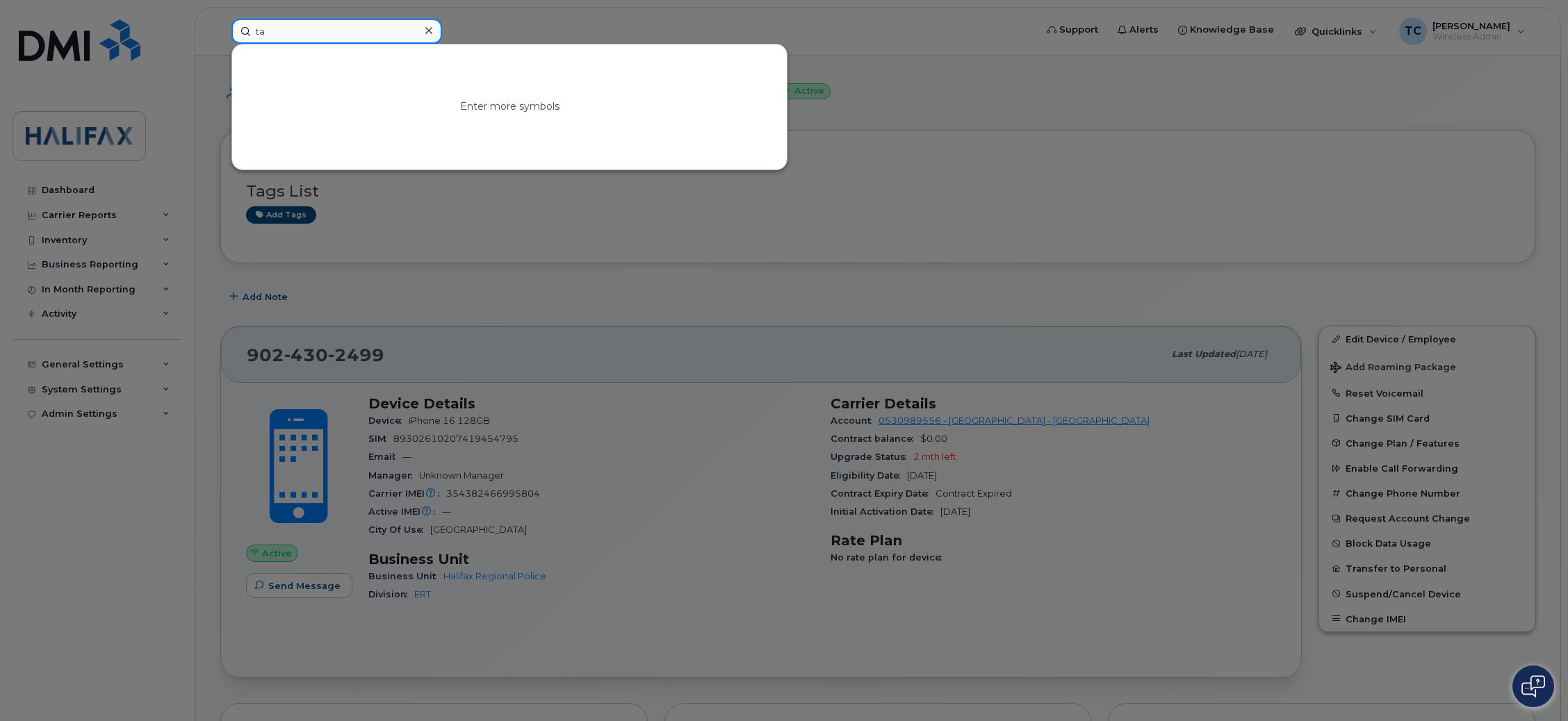
type input "t"
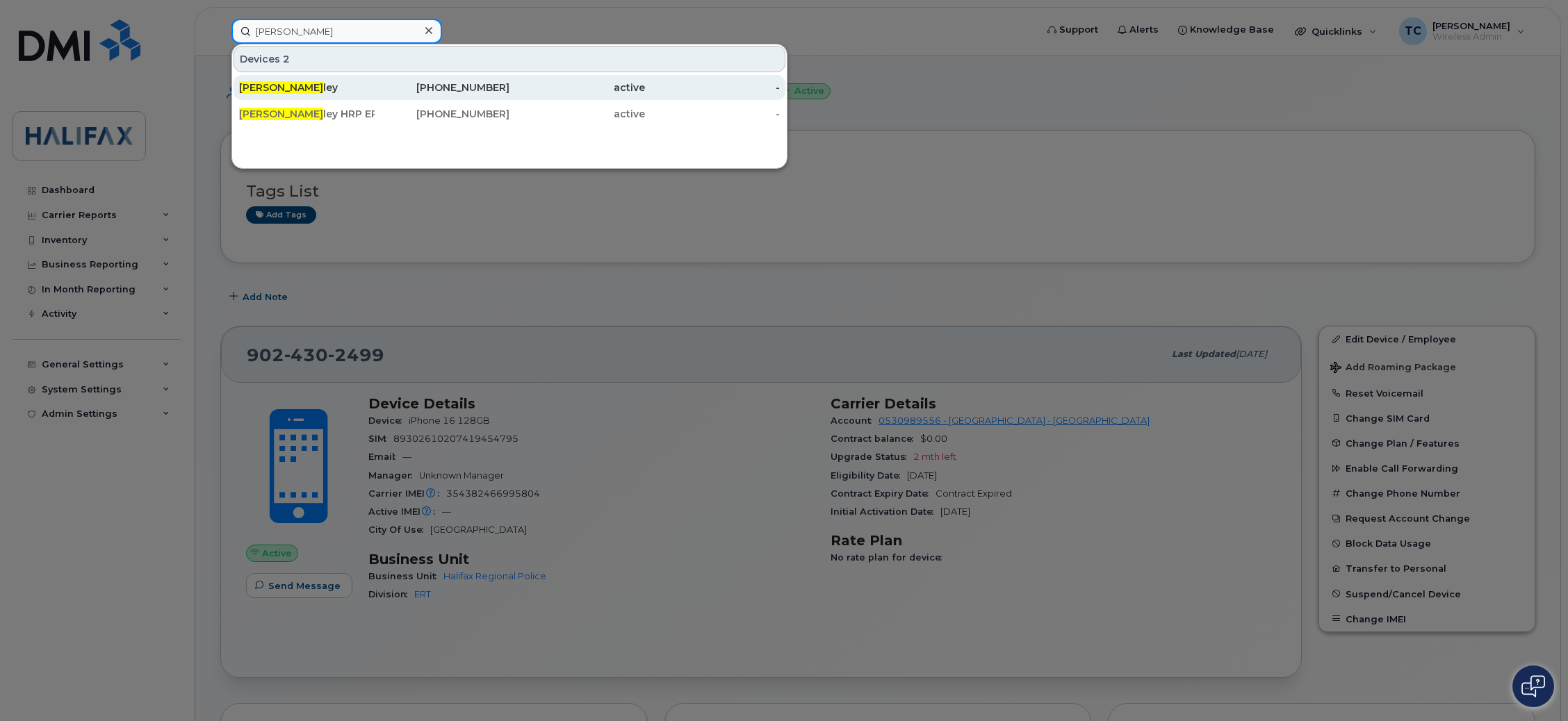
type input "matthew ting"
click at [288, 93] on span "Matthew Ting" at bounding box center [281, 87] width 84 height 12
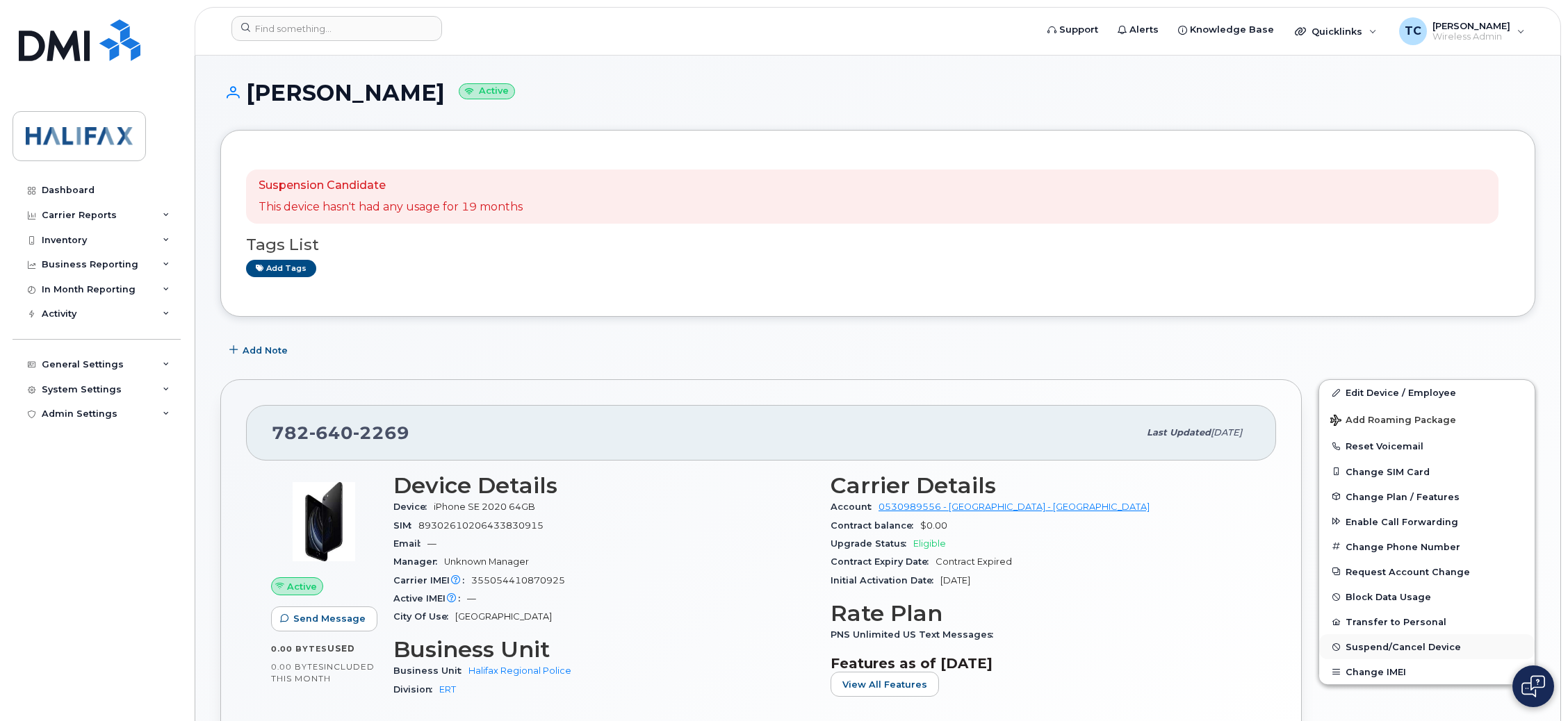
click at [1379, 651] on span "Suspend/Cancel Device" at bounding box center [1403, 647] width 115 height 10
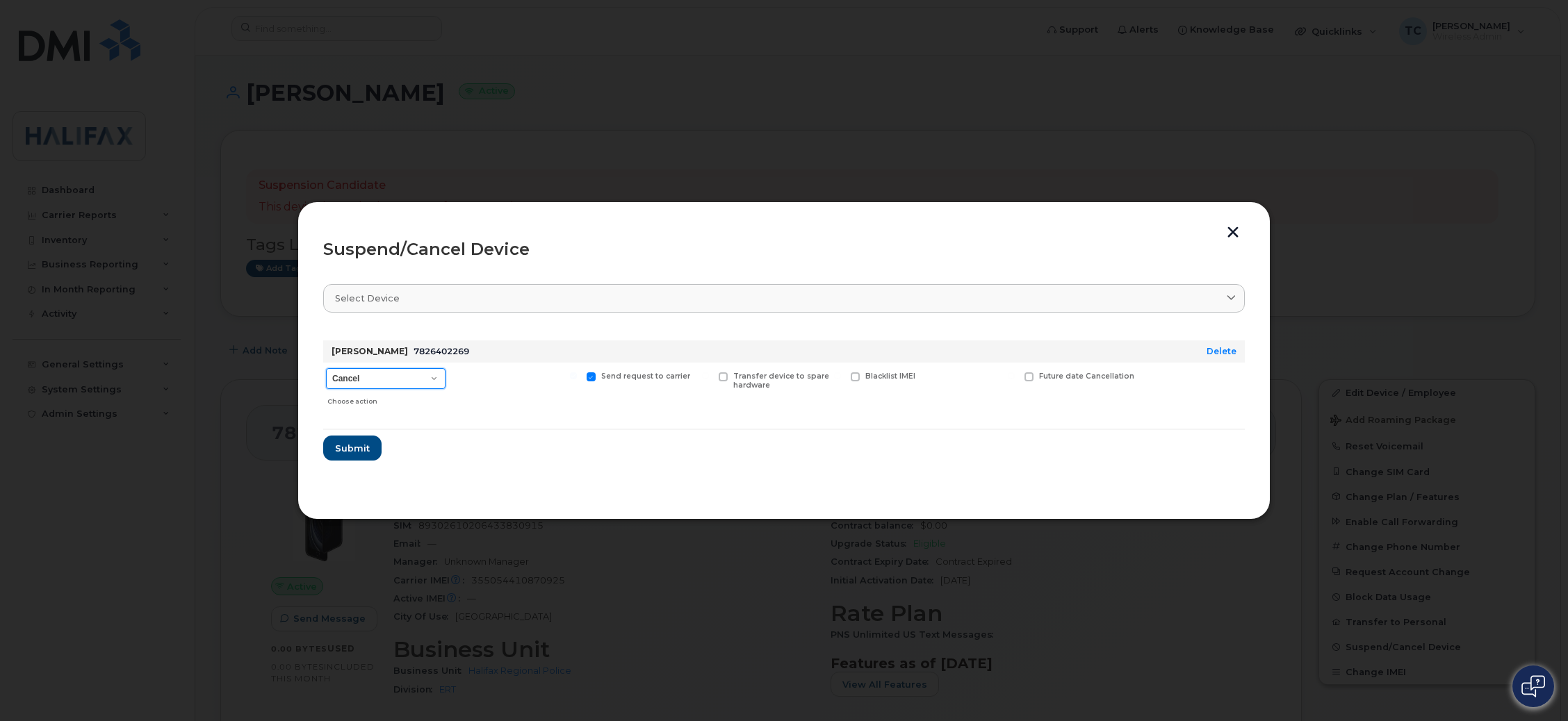
click at [390, 371] on select "Cancel Suspend - Extend Suspension Suspend - Reduced Rate Suspend - Full Rate S…" at bounding box center [386, 379] width 120 height 21
click at [326, 369] on select "Cancel Suspend - Extend Suspension Suspend - Reduced Rate Suspend - Full Rate S…" at bounding box center [386, 379] width 120 height 21
click at [338, 450] on span "Submit" at bounding box center [351, 449] width 35 height 13
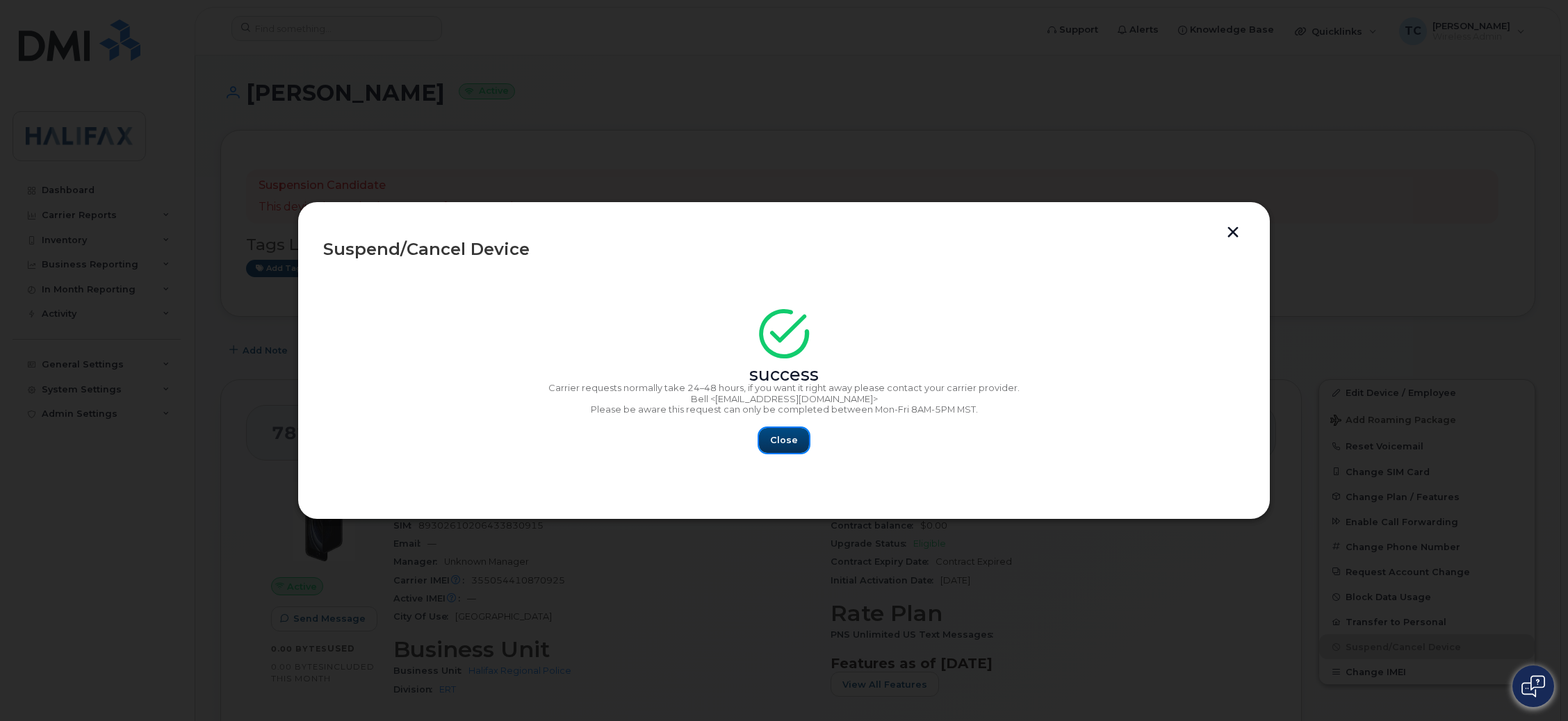
click at [782, 438] on span "Close" at bounding box center [784, 441] width 28 height 13
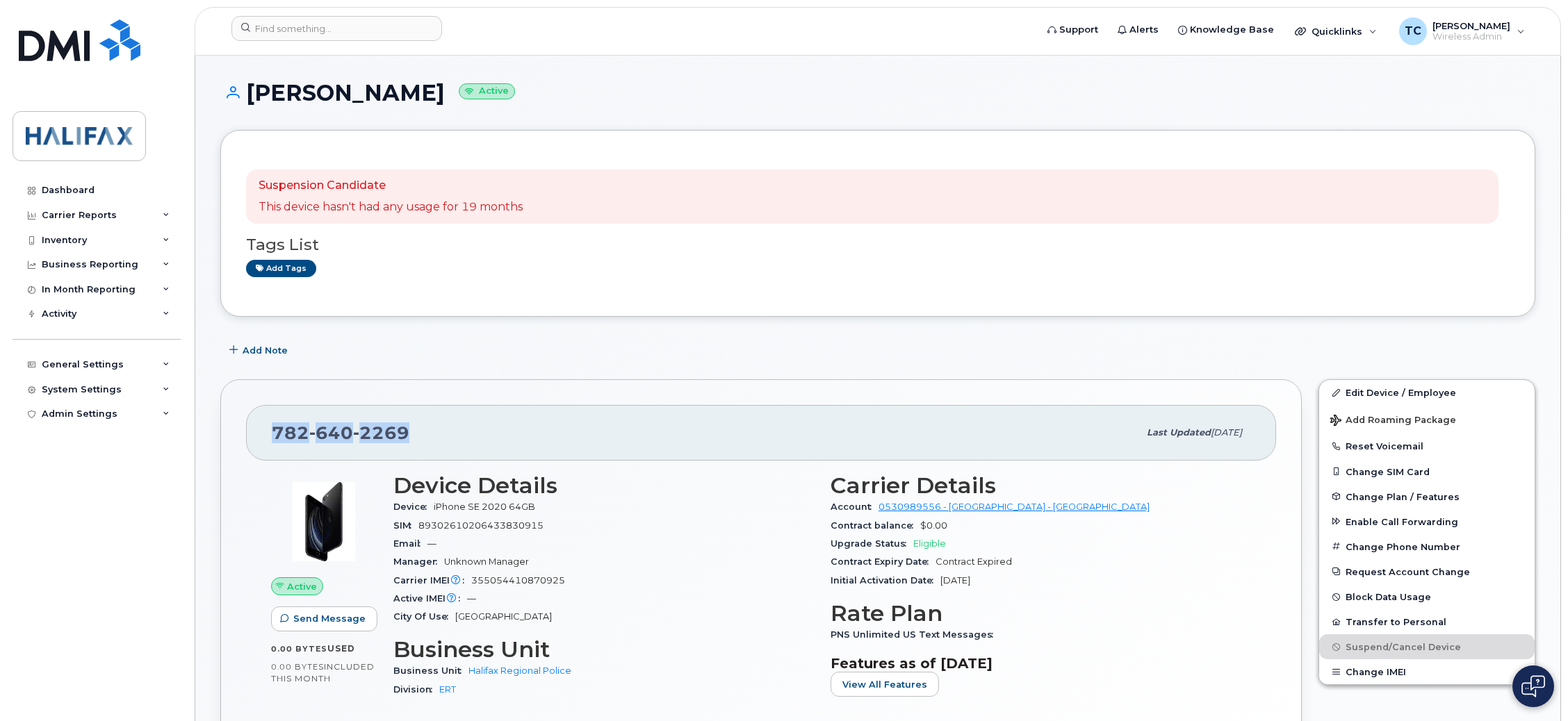
drag, startPoint x: 444, startPoint y: 438, endPoint x: 248, endPoint y: 357, distance: 212.1
click at [251, 438] on div "[PHONE_NUMBER] Last updated [DATE]" at bounding box center [761, 433] width 1030 height 56
copy span "[PHONE_NUMBER]"
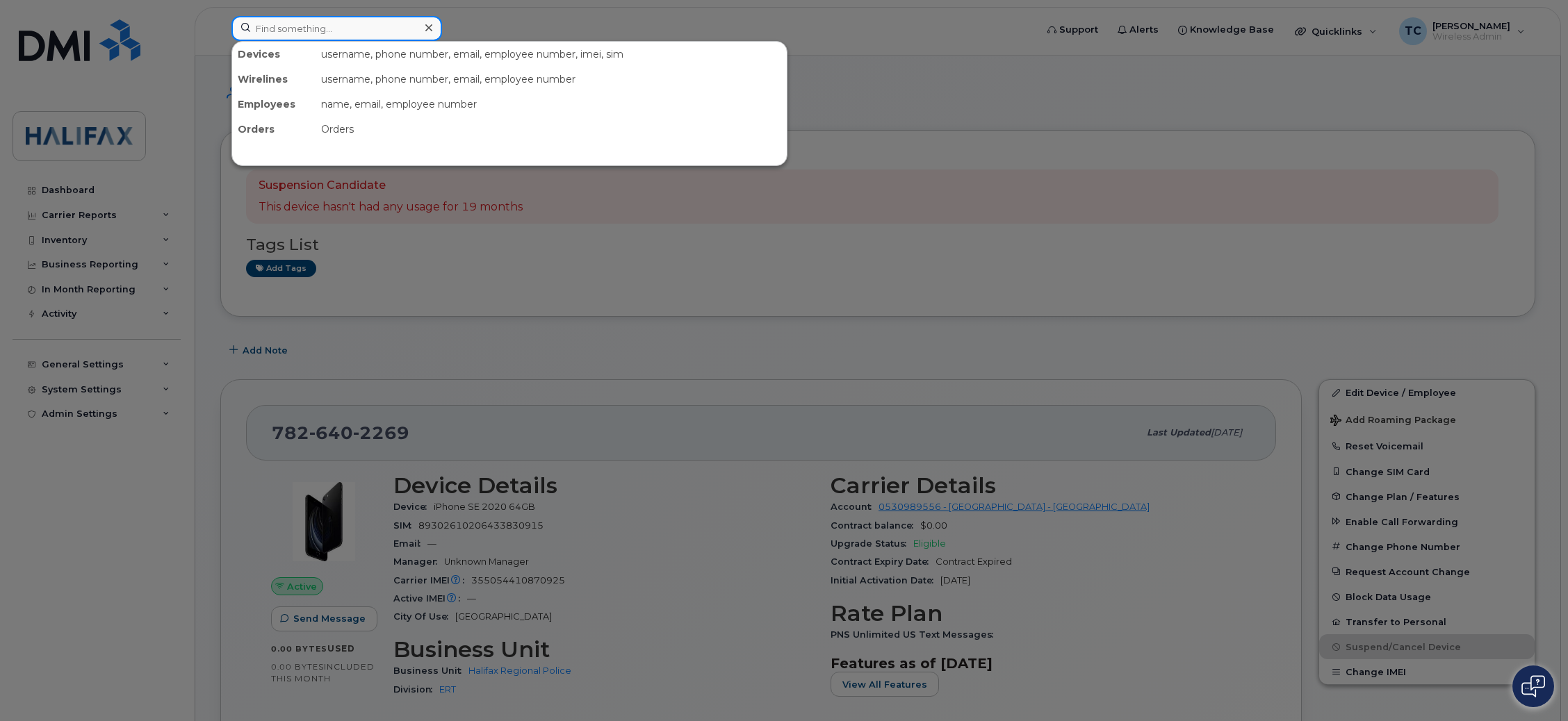
drag, startPoint x: 291, startPoint y: 37, endPoint x: 301, endPoint y: 30, distance: 12.2
click at [291, 36] on input at bounding box center [336, 29] width 211 height 25
paste input "7826402269"
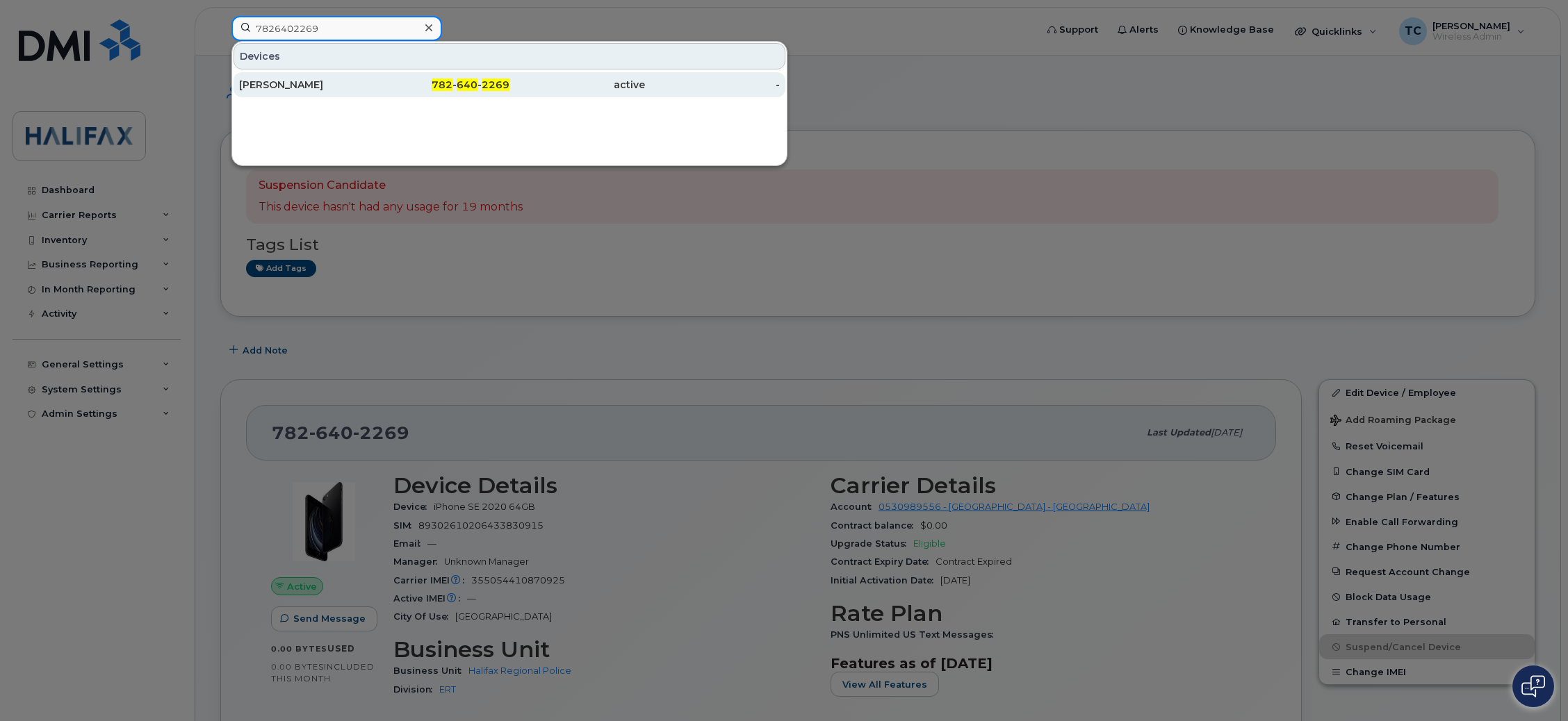
type input "7826402269"
click at [311, 85] on div "[PERSON_NAME]" at bounding box center [307, 84] width 136 height 14
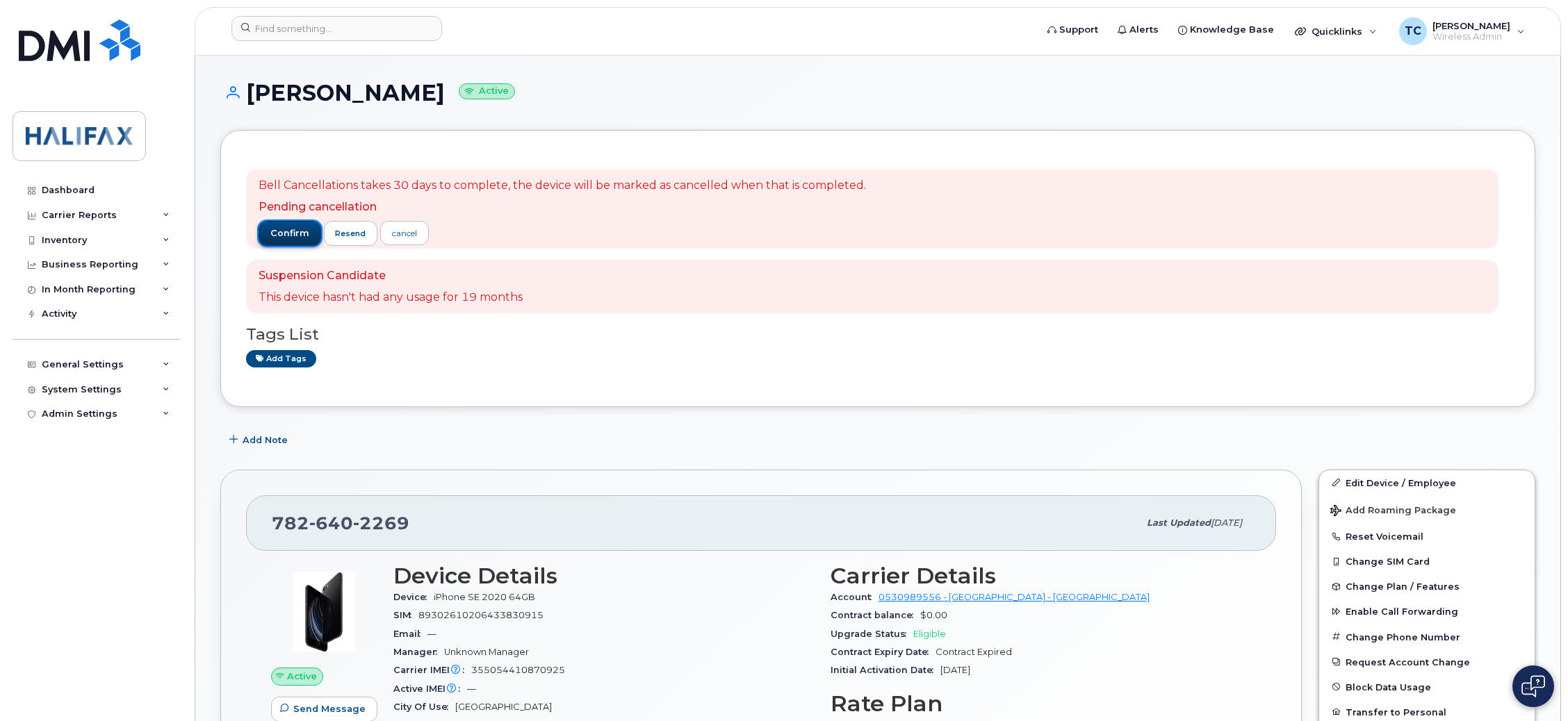
click at [284, 233] on span "confirm" at bounding box center [289, 233] width 39 height 12
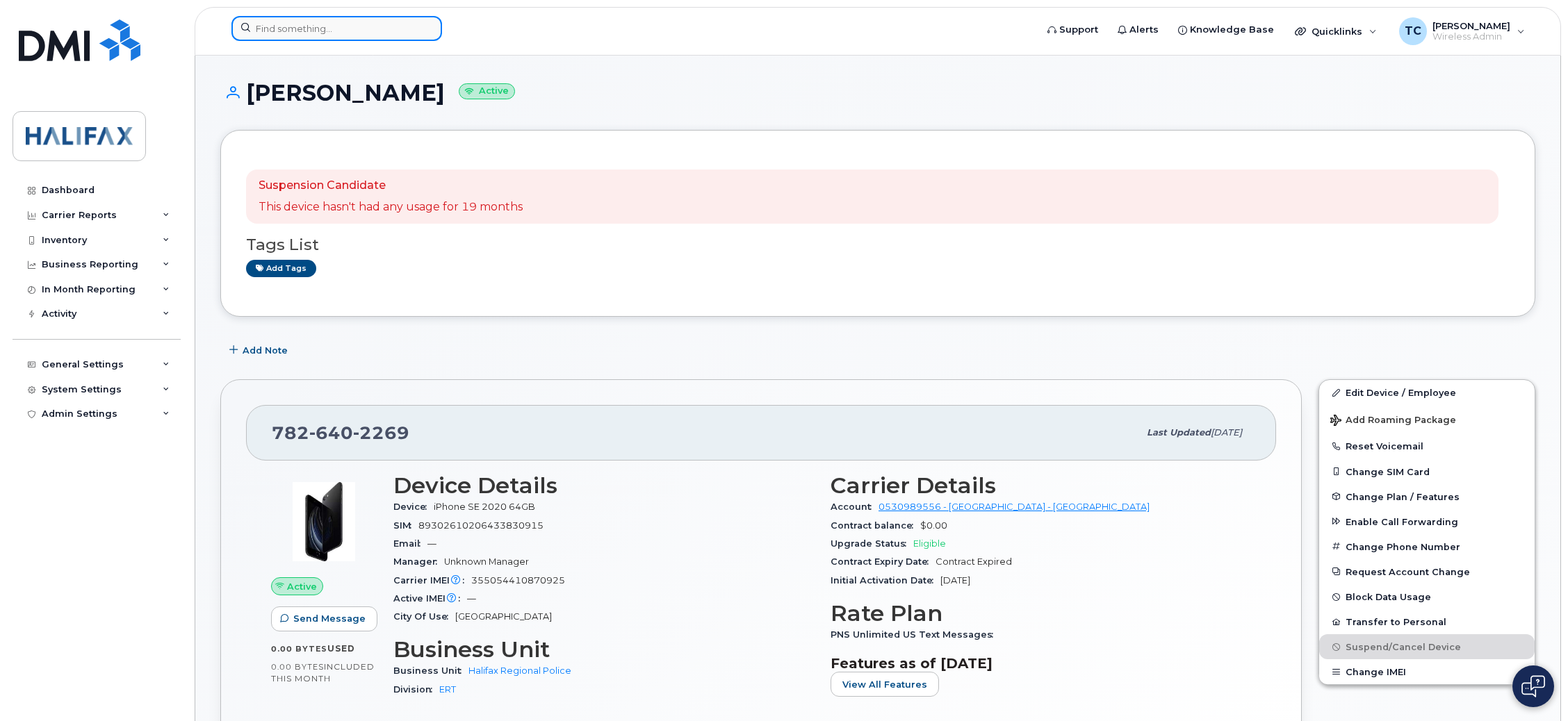
click at [281, 32] on input at bounding box center [336, 29] width 211 height 25
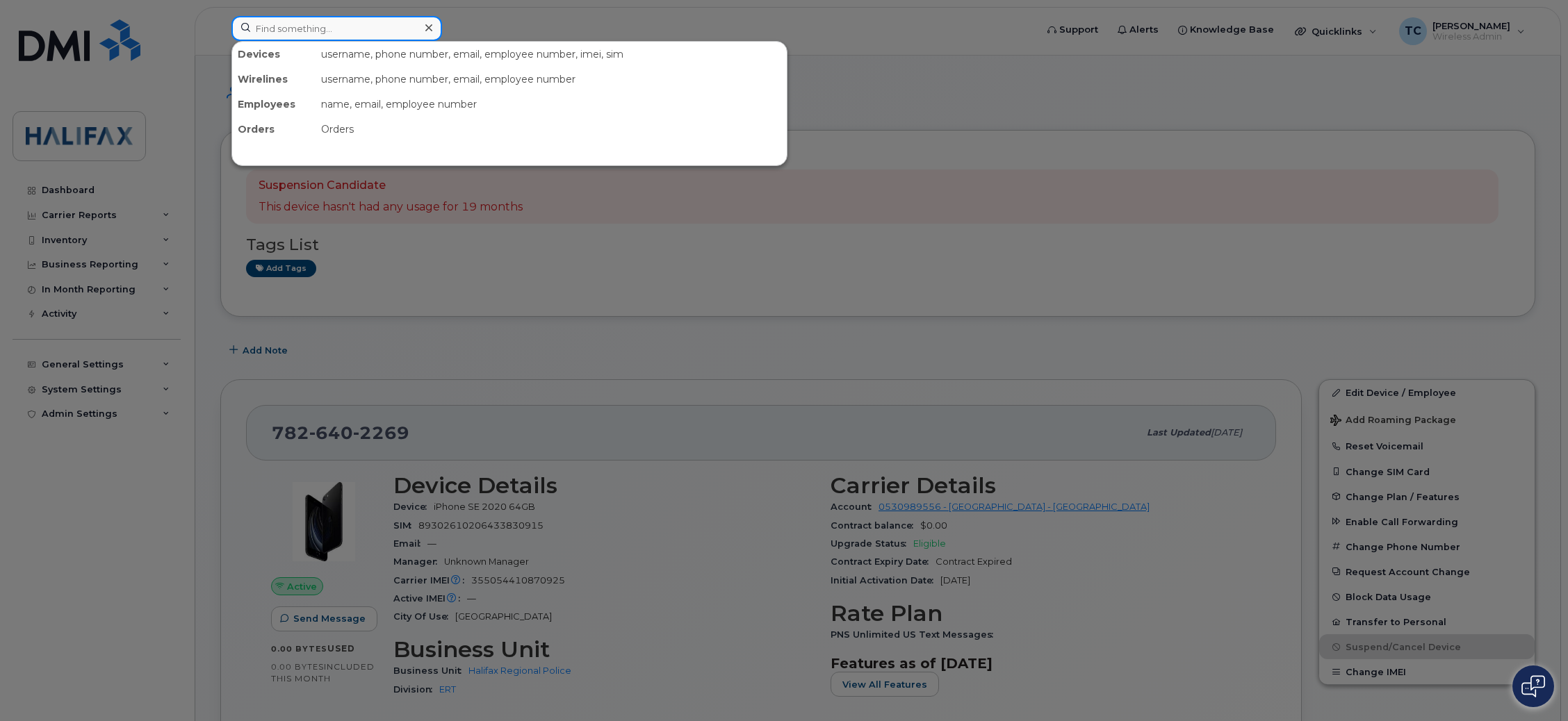
paste input "902-476-1878"
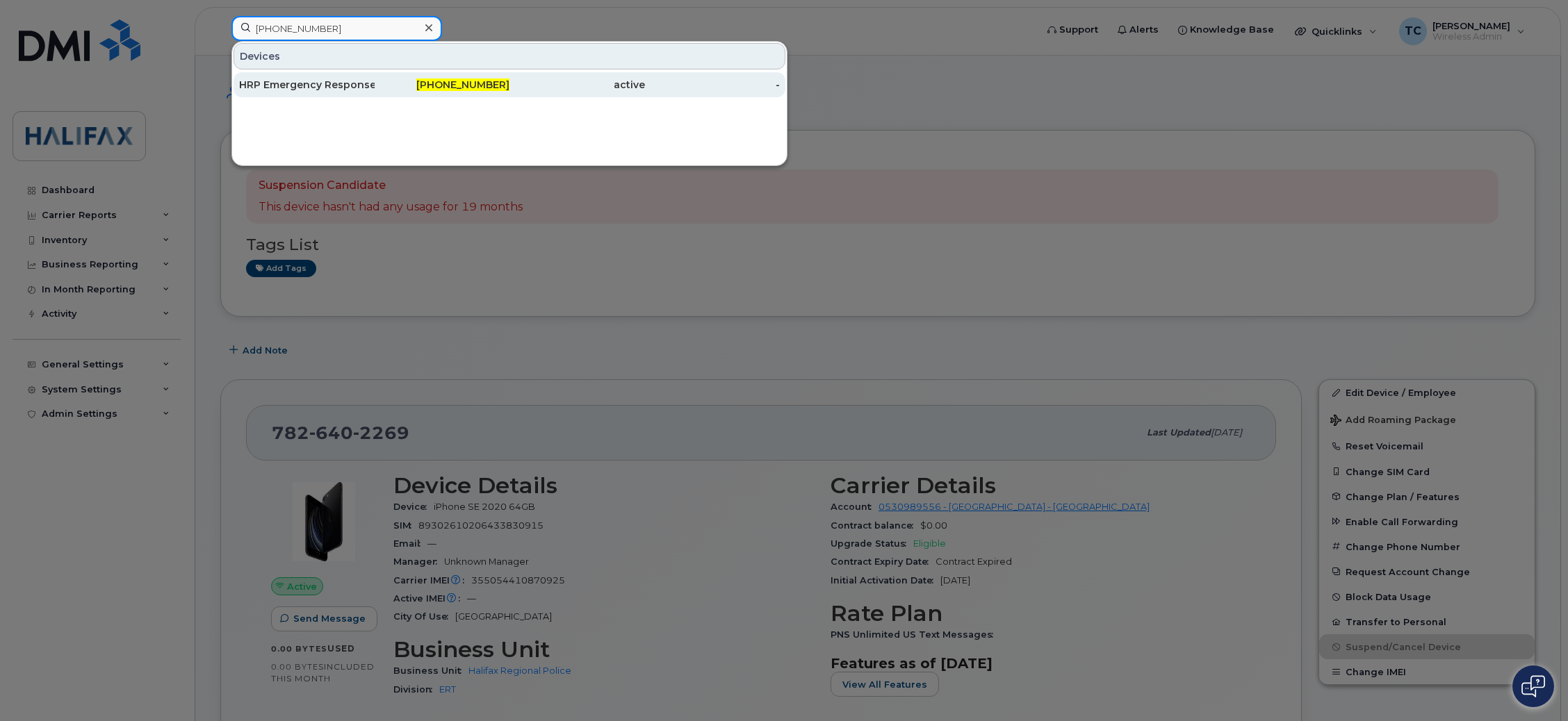
type input "902-476-1878"
click at [291, 86] on div "HRP Emergency Response Team" at bounding box center [307, 84] width 136 height 14
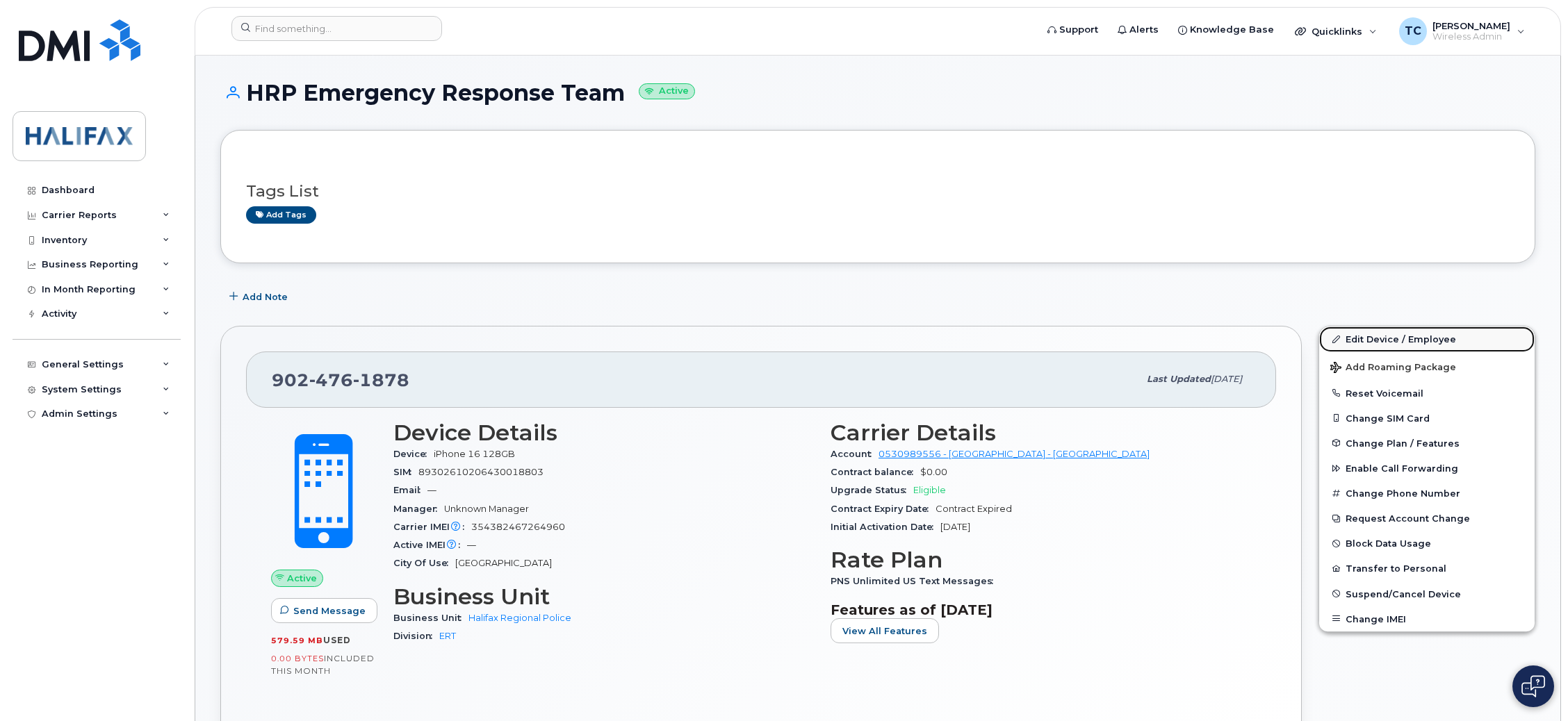
click at [1426, 348] on link "Edit Device / Employee" at bounding box center [1426, 339] width 215 height 25
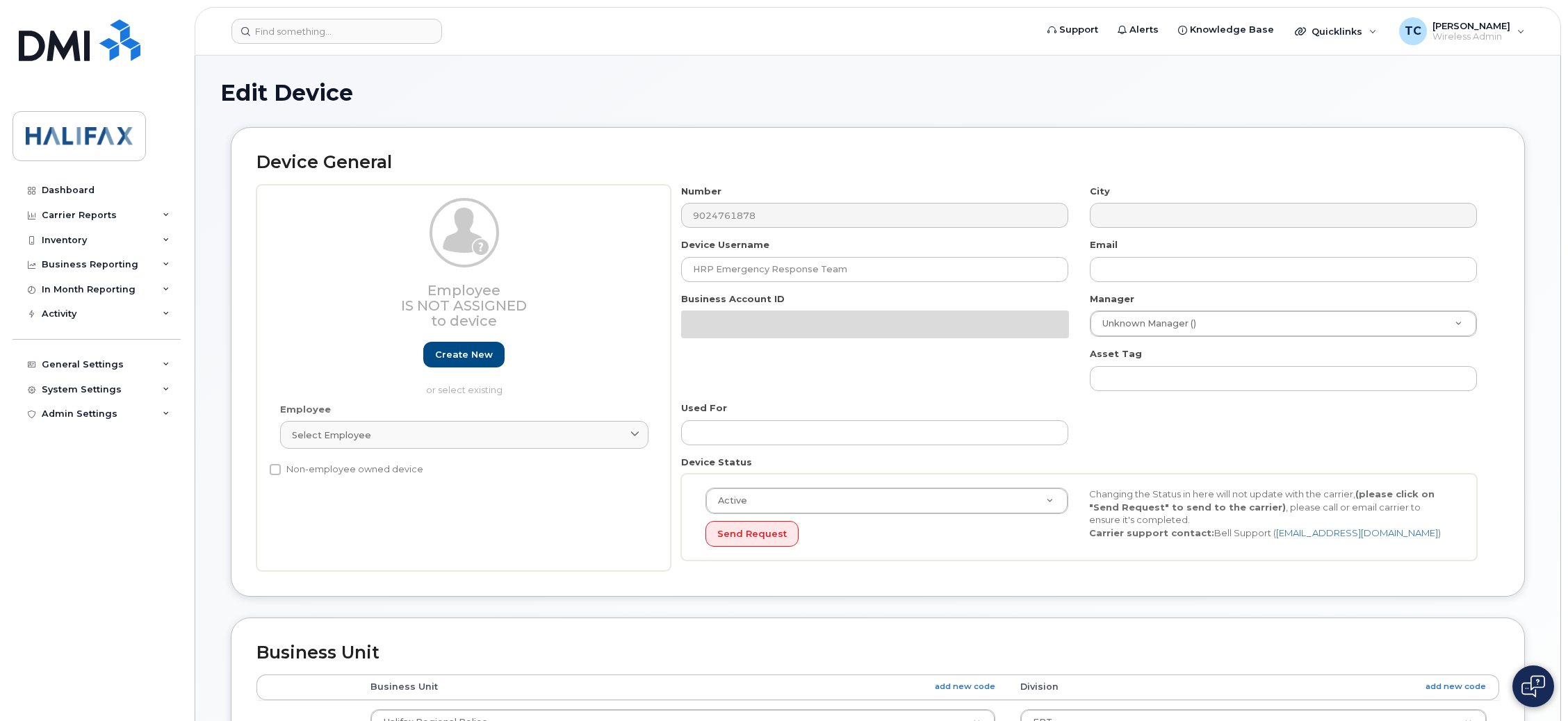
select select "29637095"
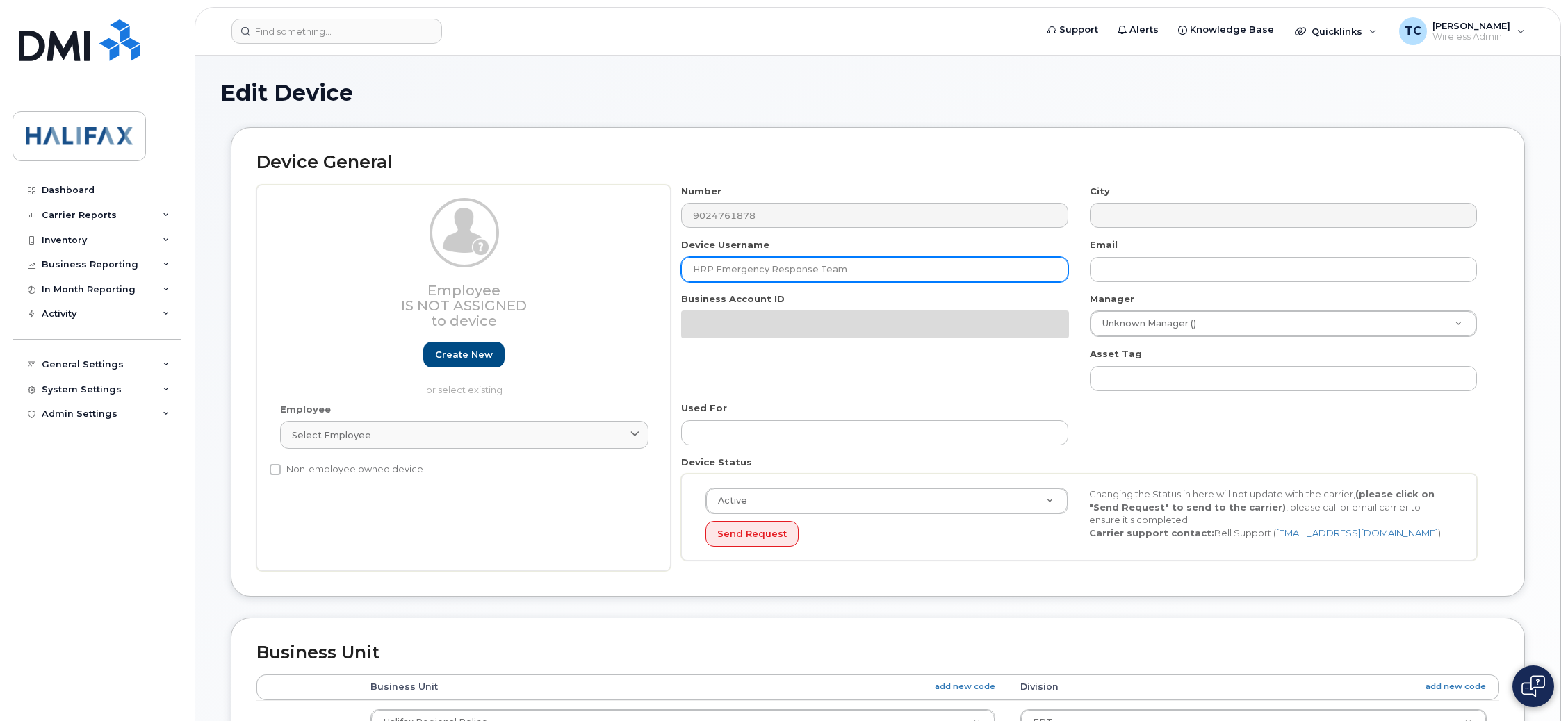
drag, startPoint x: 887, startPoint y: 273, endPoint x: 554, endPoint y: 256, distance: 333.4
click at [563, 258] on div "Employee Is not assigned to device Create new or select existing Employee Selec…" at bounding box center [878, 378] width 1243 height 386
paste input "[PERSON_NAME]"
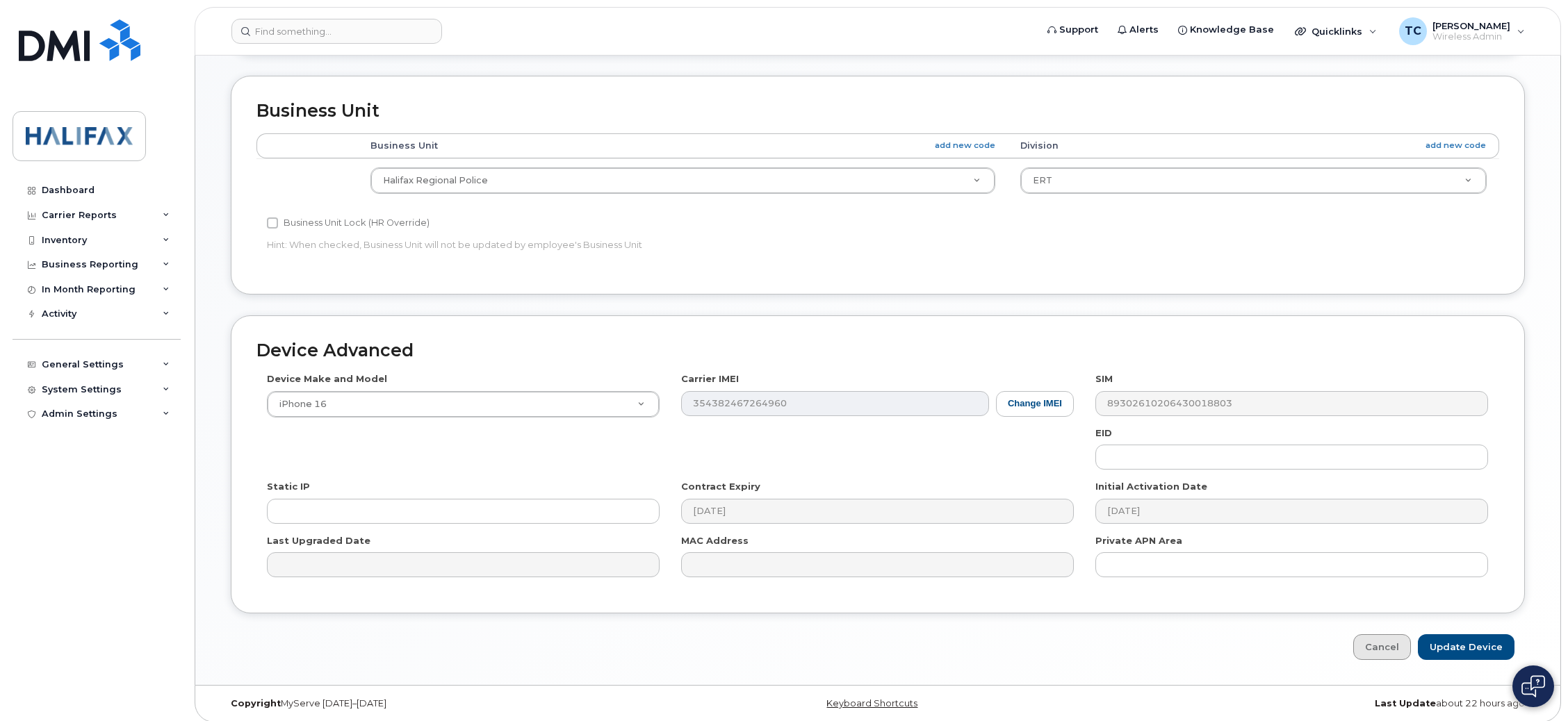
scroll to position [504, 0]
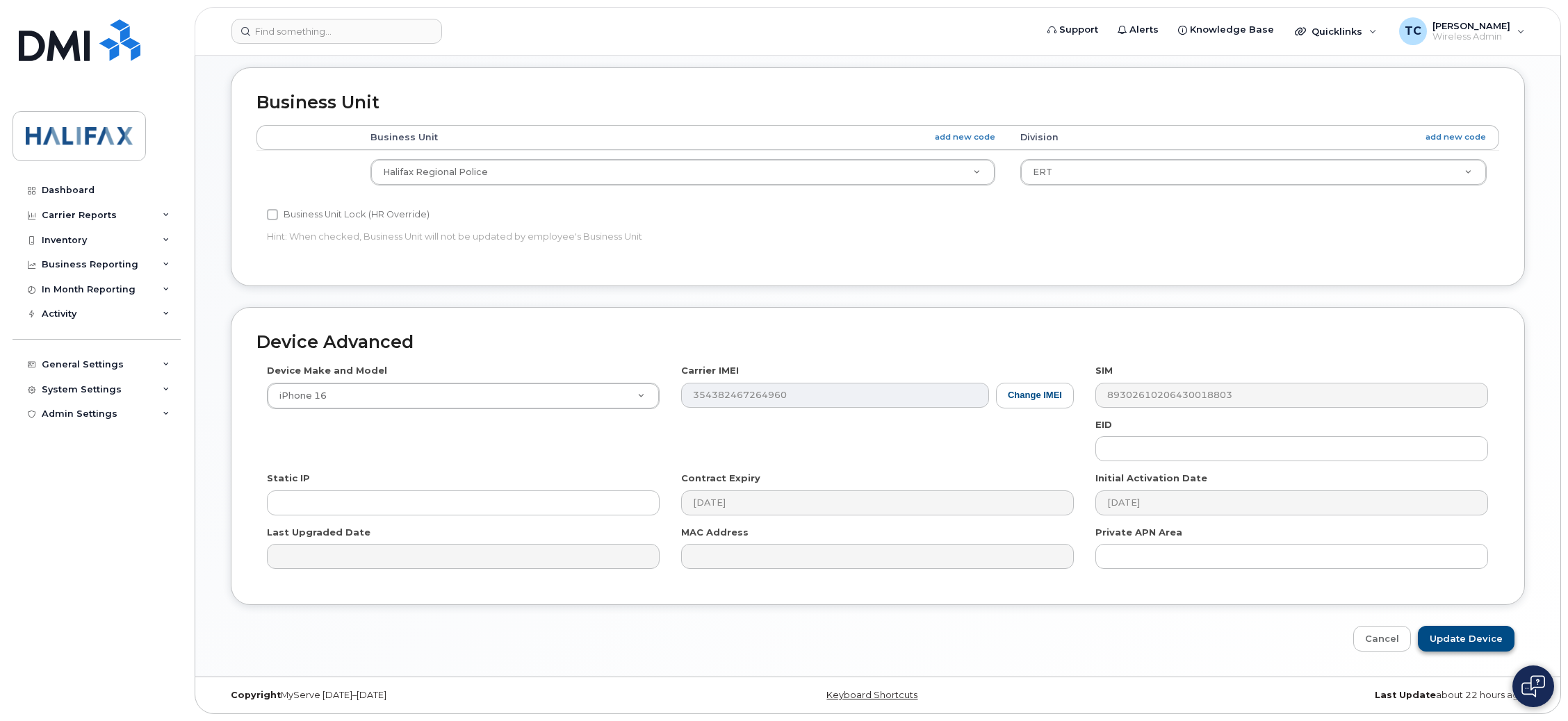
type input "[PERSON_NAME] HRP ERT-DO NOT CANCEL"
click at [1459, 640] on input "Update Device" at bounding box center [1467, 639] width 97 height 26
type input "Saving..."
